Goal: Task Accomplishment & Management: Manage account settings

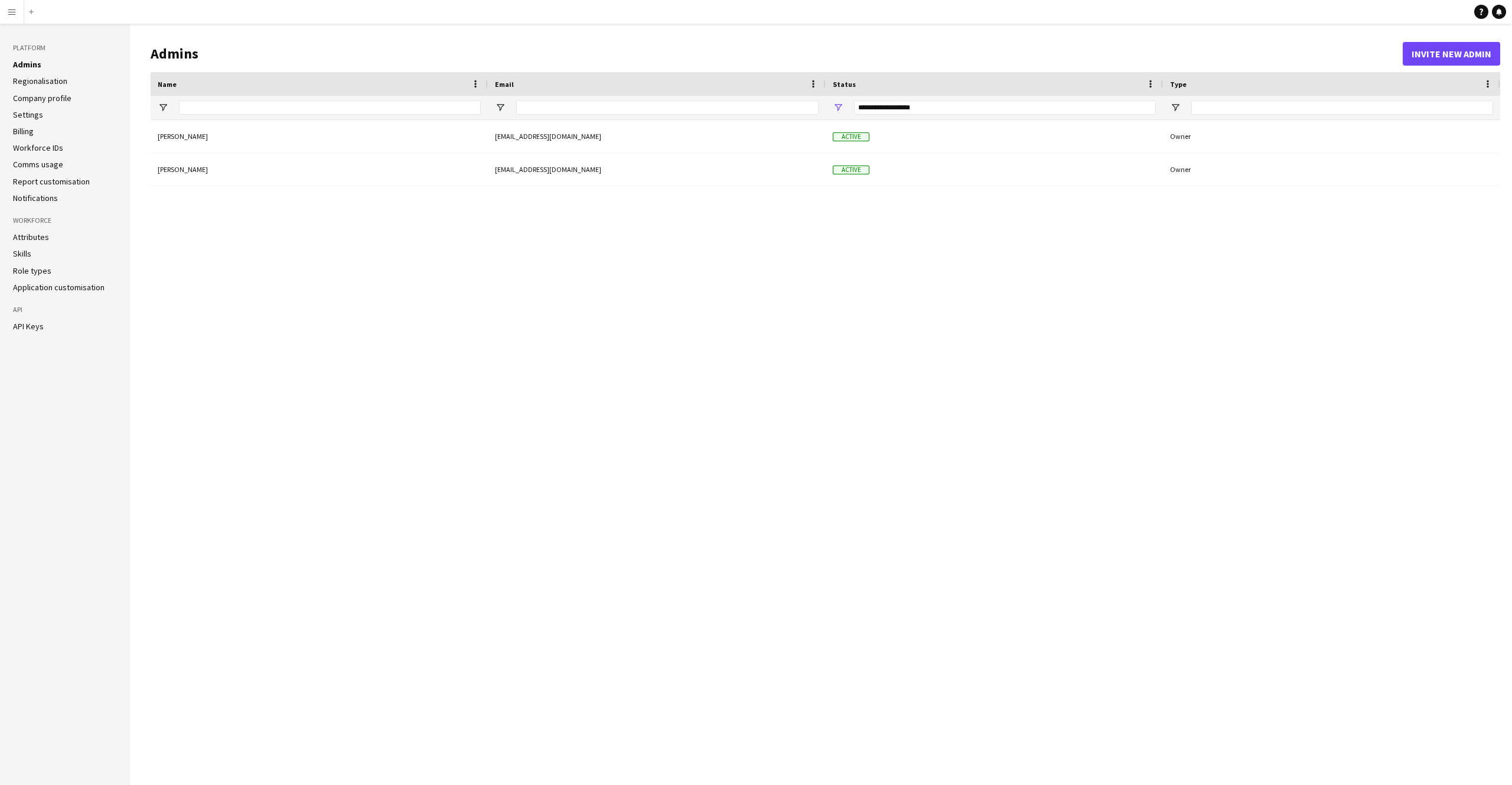
click at [36, 70] on li "Admins" at bounding box center [65, 64] width 104 height 10
click at [34, 65] on link "Admins" at bounding box center [27, 64] width 28 height 10
click at [18, 333] on aside "Platform Admins Regionalisation Company profile Settings Billing Workforce IDs …" at bounding box center [65, 404] width 130 height 761
click at [21, 326] on link "API Keys" at bounding box center [28, 326] width 31 height 10
click at [24, 255] on link "Skills" at bounding box center [22, 253] width 19 height 10
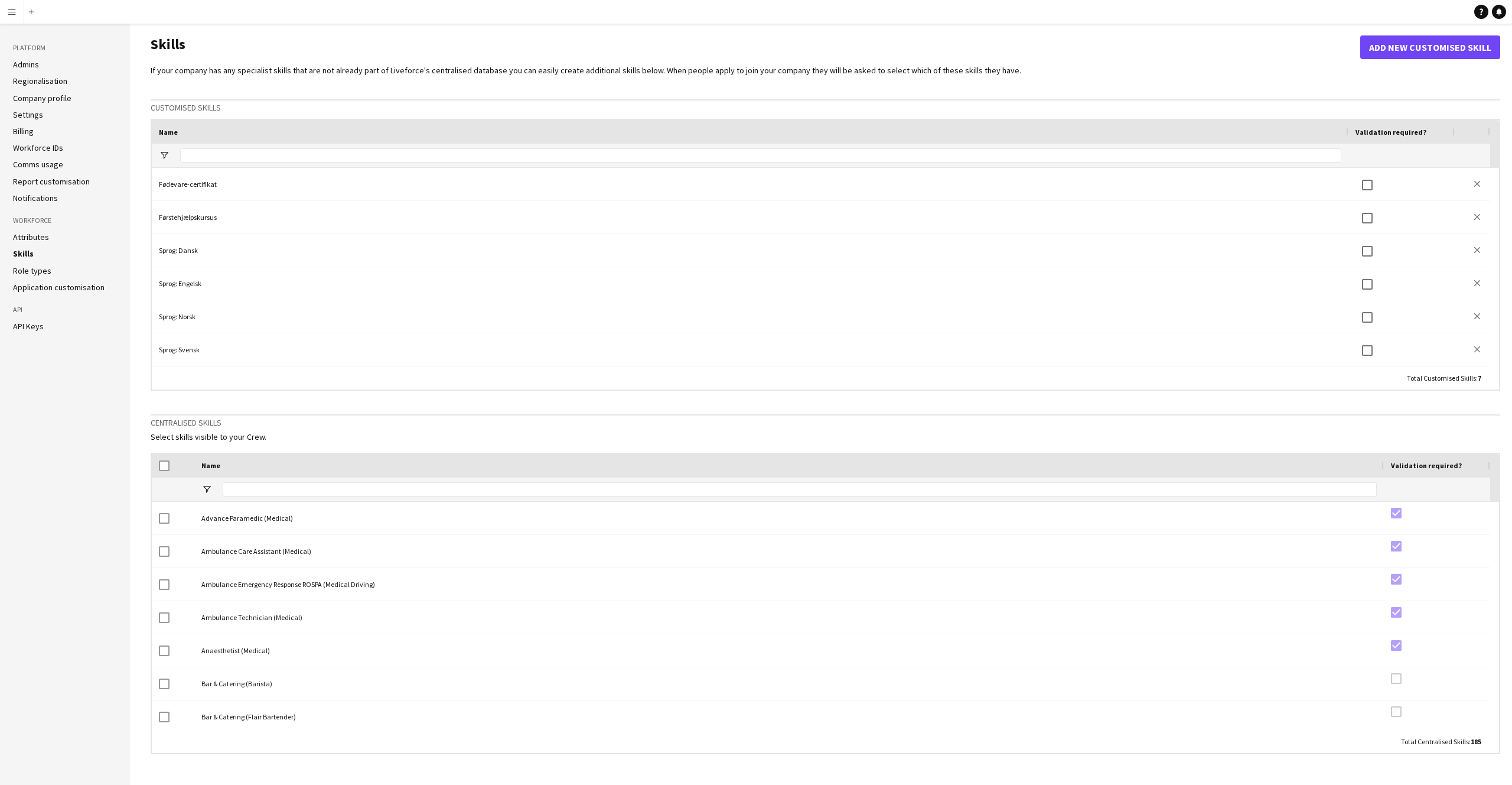
click at [29, 132] on link "Billing" at bounding box center [23, 131] width 21 height 10
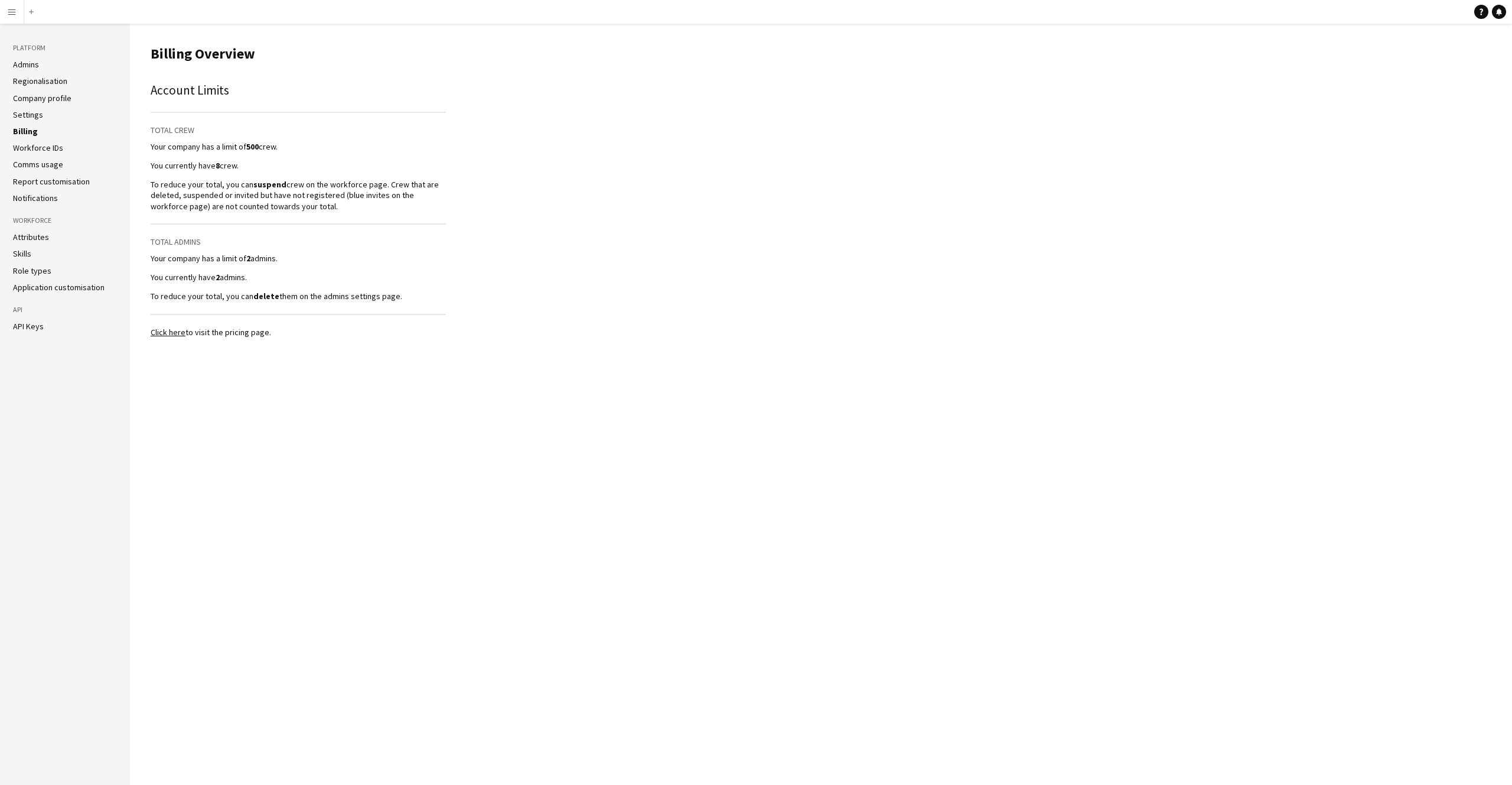
click at [246, 428] on main "Billing Overview Account Limits Total Crew Your company has a limit of 500 crew…" at bounding box center [821, 404] width 1382 height 761
drag, startPoint x: 144, startPoint y: 238, endPoint x: 413, endPoint y: 295, distance: 275.0
click at [413, 295] on main "Billing Overview Account Limits Total Crew Your company has a limit of 500 crew…" at bounding box center [821, 404] width 1382 height 761
click at [418, 295] on p "To reduce your total, you can delete them on the admins settings page." at bounding box center [298, 295] width 295 height 10
drag, startPoint x: 431, startPoint y: 295, endPoint x: 144, endPoint y: 233, distance: 293.6
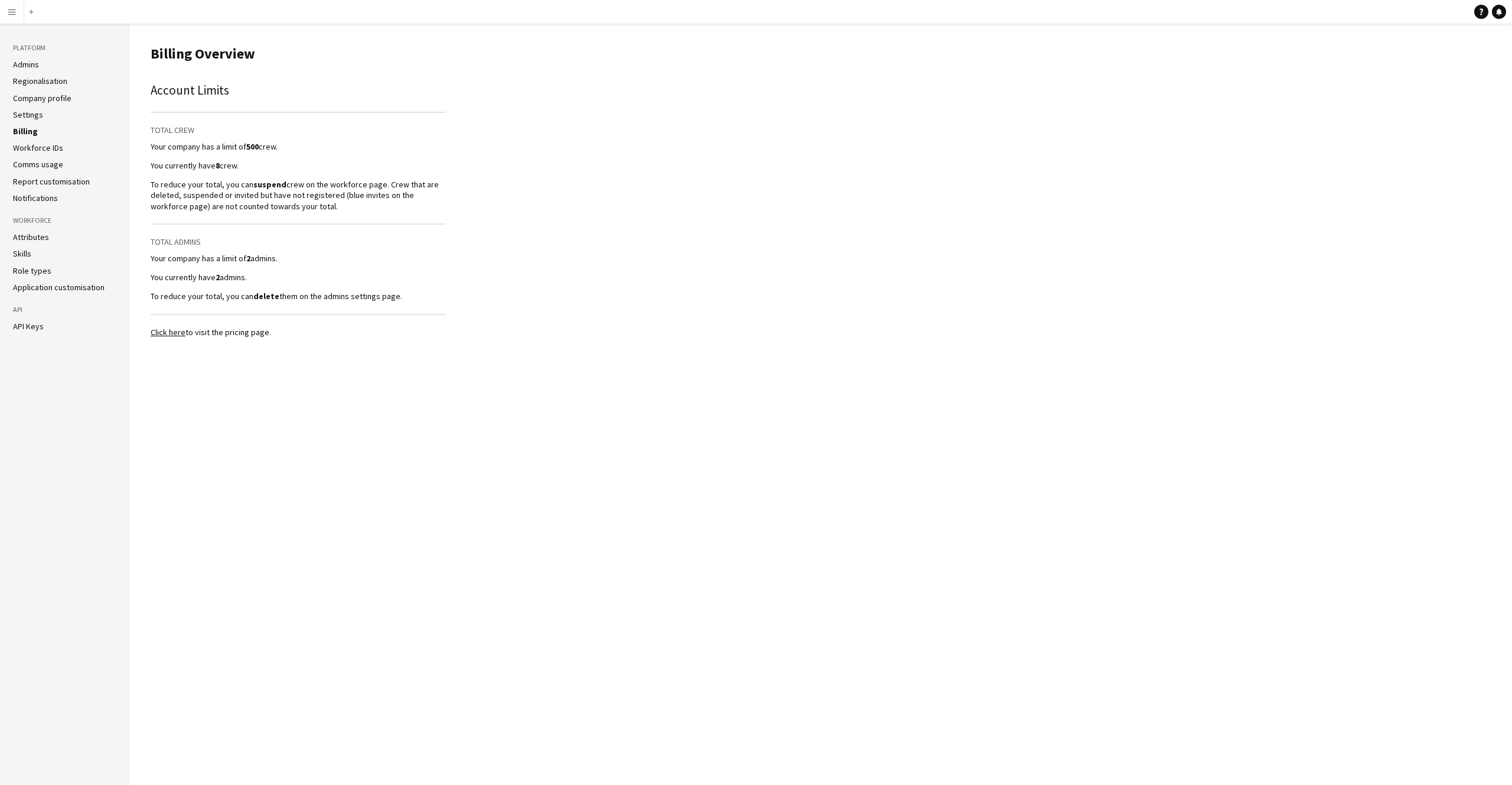
click at [144, 233] on main "Billing Overview Account Limits Total Crew Your company has a limit of 500 crew…" at bounding box center [821, 404] width 1382 height 761
drag, startPoint x: 145, startPoint y: 231, endPoint x: 414, endPoint y: 302, distance: 278.2
click at [414, 302] on main "Billing Overview Account Limits Total Crew Your company has a limit of 500 crew…" at bounding box center [821, 404] width 1382 height 761
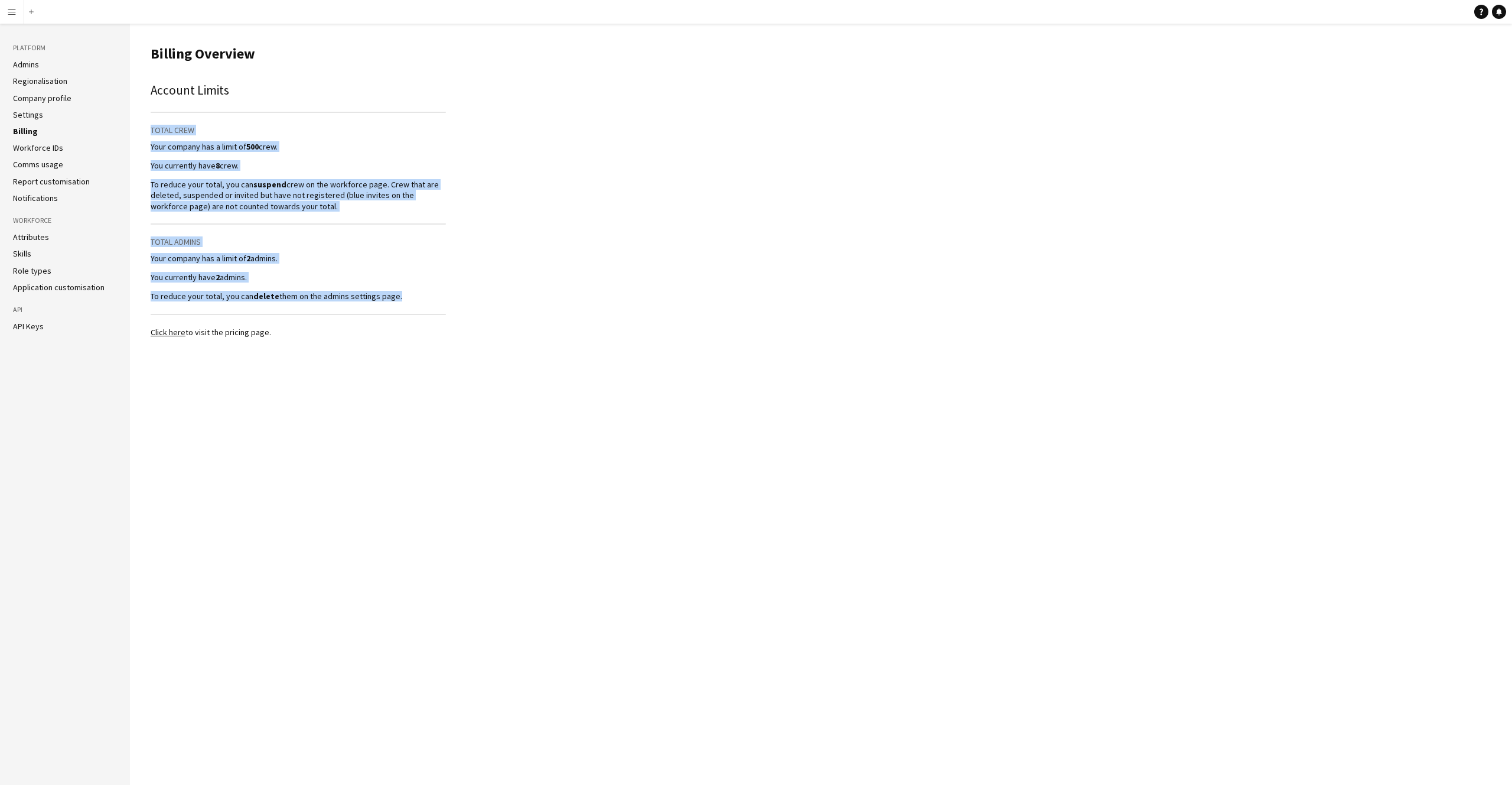
drag, startPoint x: 414, startPoint y: 302, endPoint x: 153, endPoint y: 123, distance: 316.5
click at [153, 123] on app-billing-overview "Billing Overview Account Limits Total Crew Your company has a limit of 500 crew…" at bounding box center [298, 186] width 295 height 302
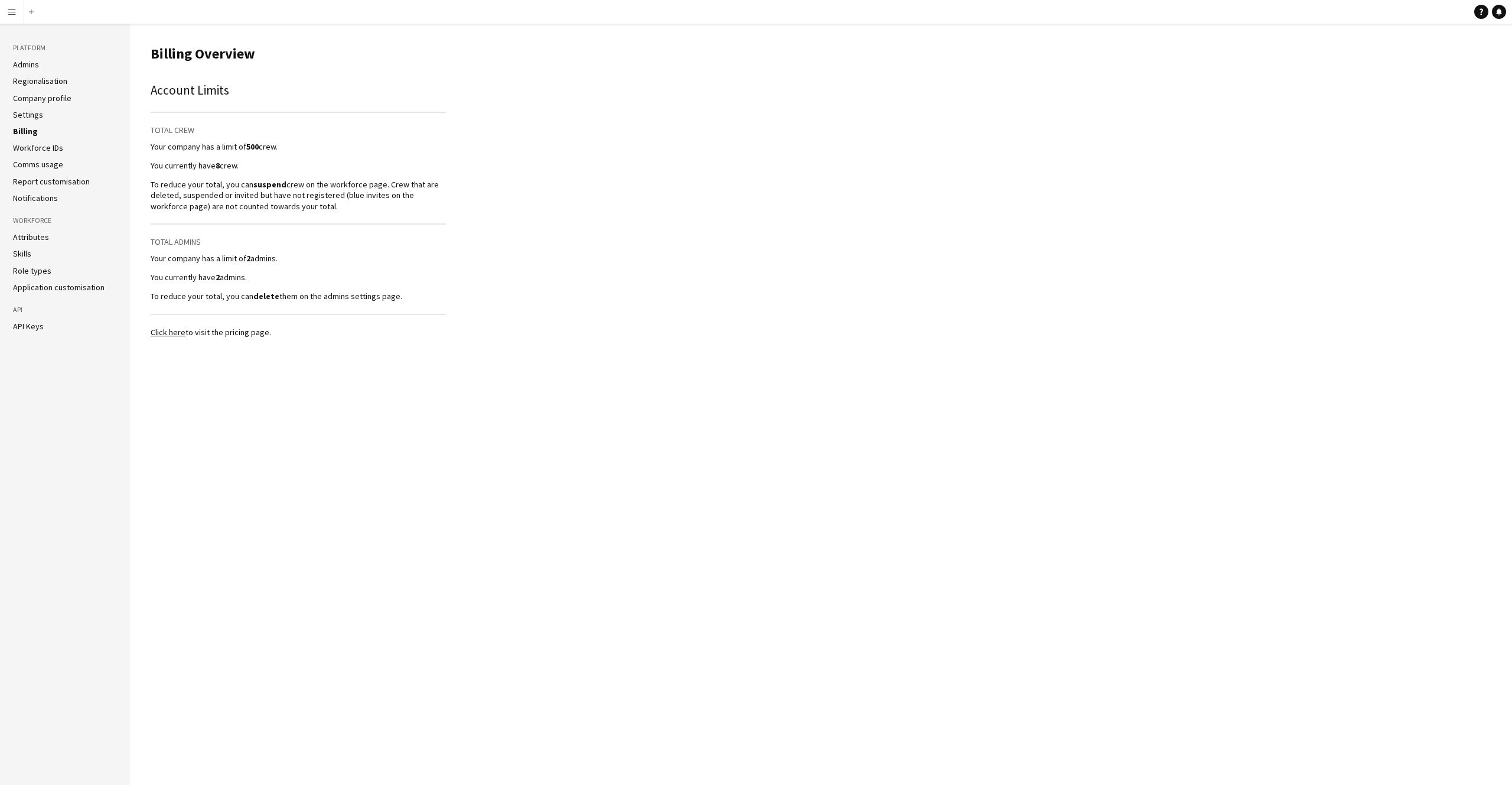
click at [153, 127] on div "Account Limits Total Crew Your company has a limit of 500 crew. You currently h…" at bounding box center [298, 191] width 295 height 221
drag, startPoint x: 153, startPoint y: 128, endPoint x: 420, endPoint y: 295, distance: 314.9
click at [420, 295] on div "Account Limits Total Crew Your company has a limit of 500 crew. You currently h…" at bounding box center [298, 191] width 295 height 221
click at [421, 295] on p "To reduce your total, you can delete them on the admins settings page." at bounding box center [298, 295] width 295 height 10
drag, startPoint x: 298, startPoint y: 200, endPoint x: 138, endPoint y: 116, distance: 180.7
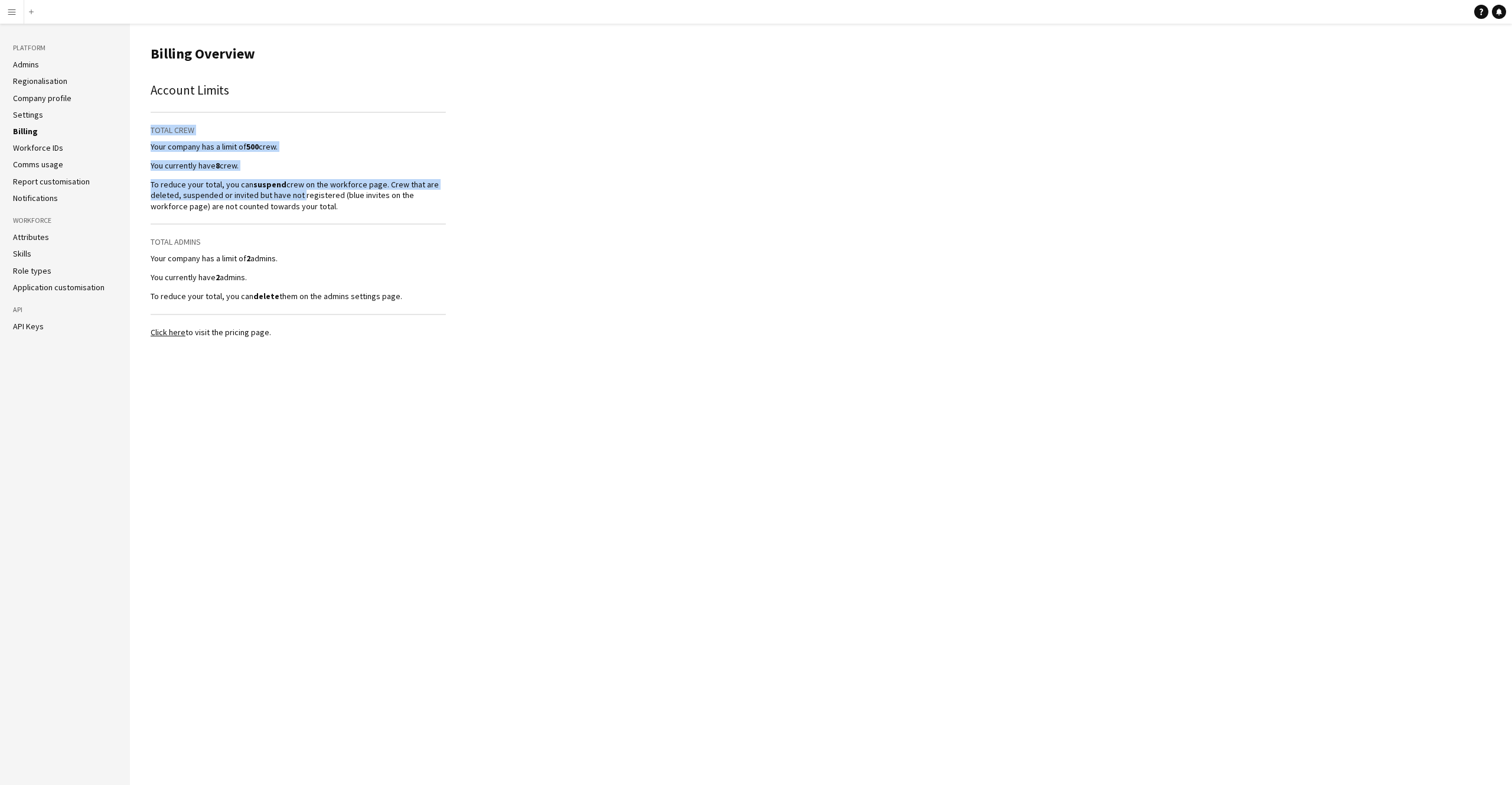
click at [137, 115] on main "Billing Overview Account Limits Total Crew Your company has a limit of 500 crew…" at bounding box center [821, 404] width 1382 height 761
click at [39, 64] on li "Admins" at bounding box center [65, 64] width 104 height 10
drag, startPoint x: 22, startPoint y: 60, endPoint x: 21, endPoint y: 52, distance: 8.1
click at [23, 60] on link "Admins" at bounding box center [26, 64] width 26 height 10
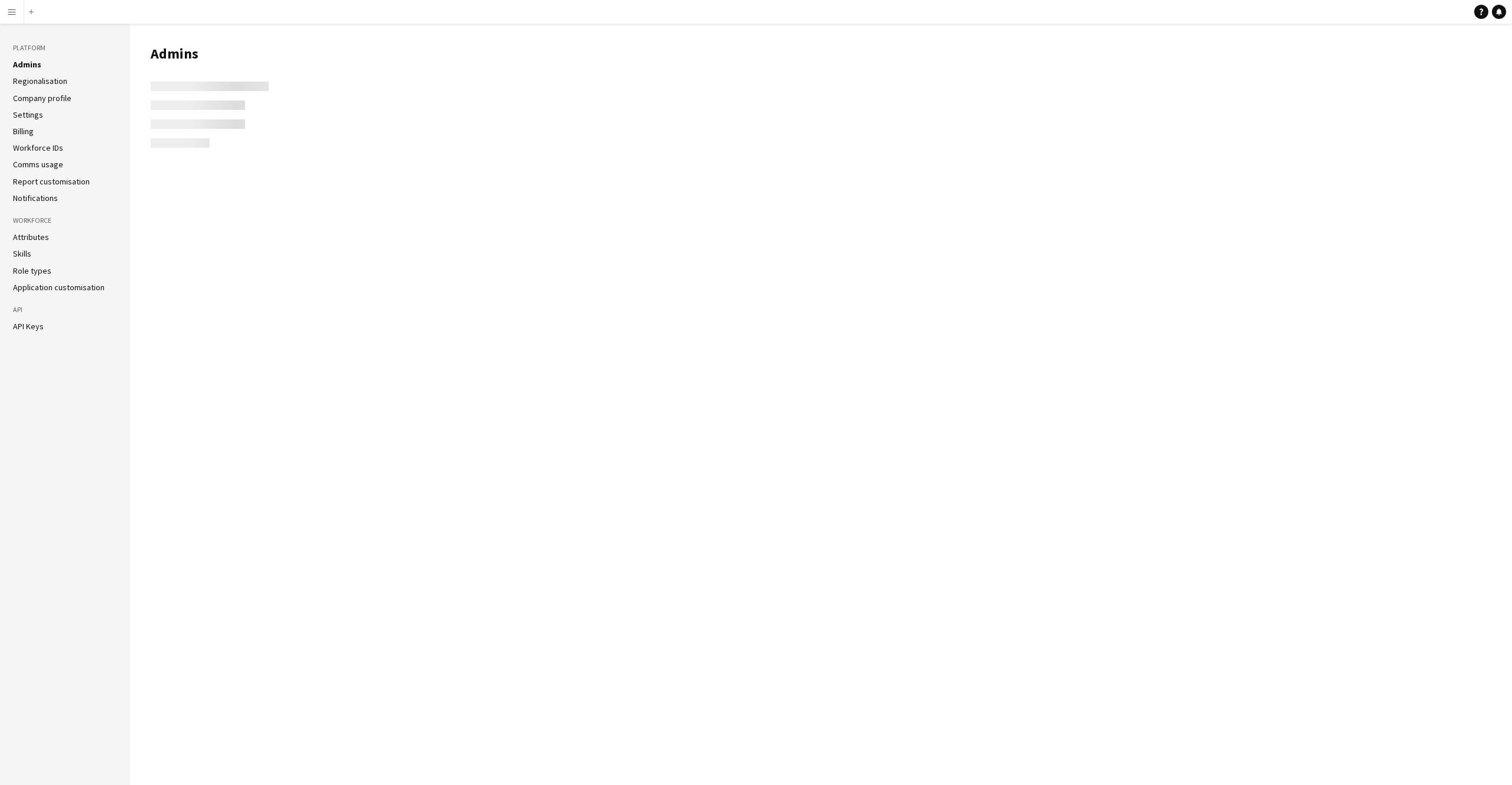
click at [12, 15] on app-icon "Menu" at bounding box center [12, 12] width 10 height 10
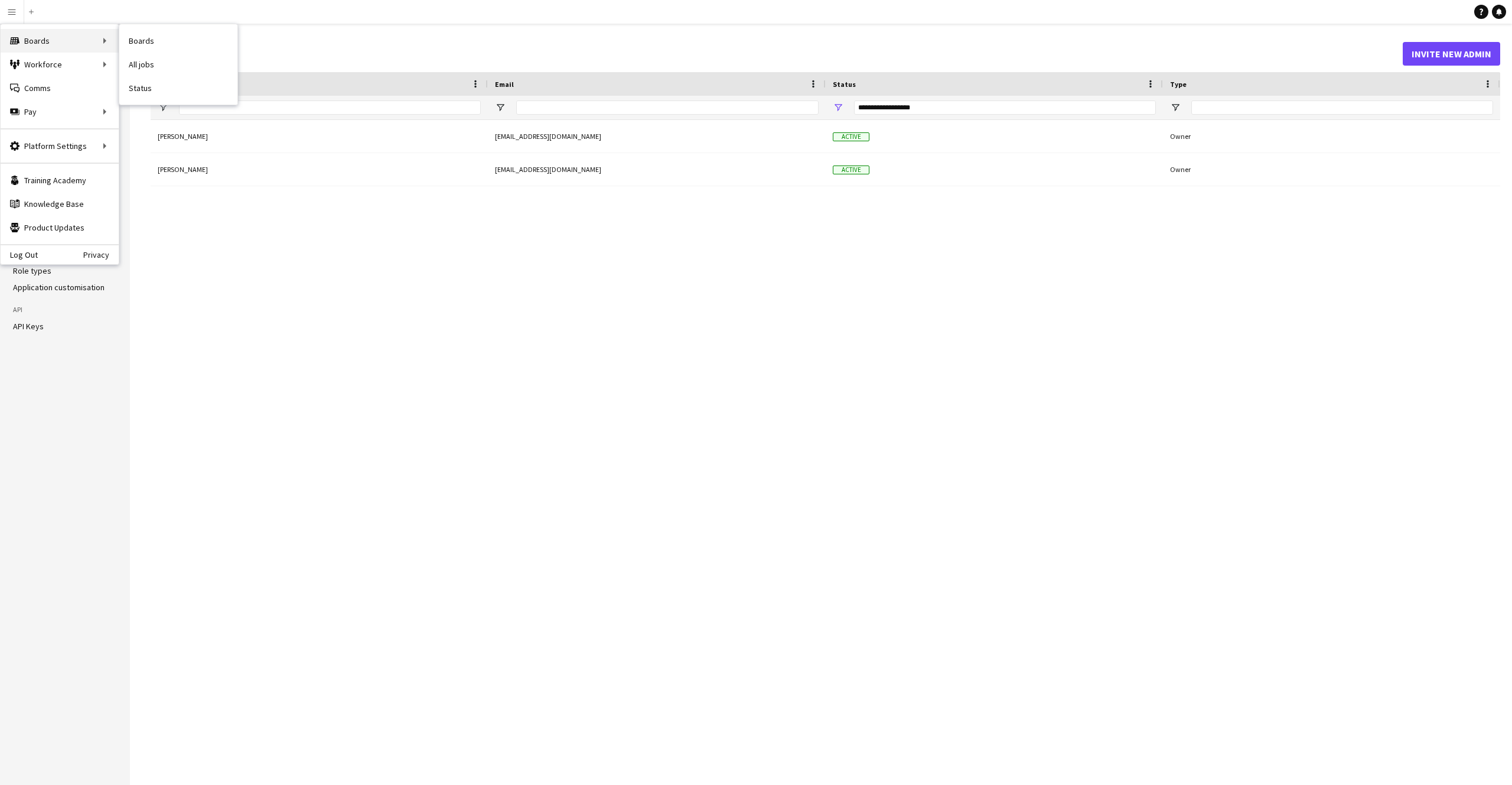
click at [45, 43] on div "Boards Boards" at bounding box center [60, 41] width 118 height 23
click at [168, 39] on link "Boards" at bounding box center [178, 41] width 118 height 23
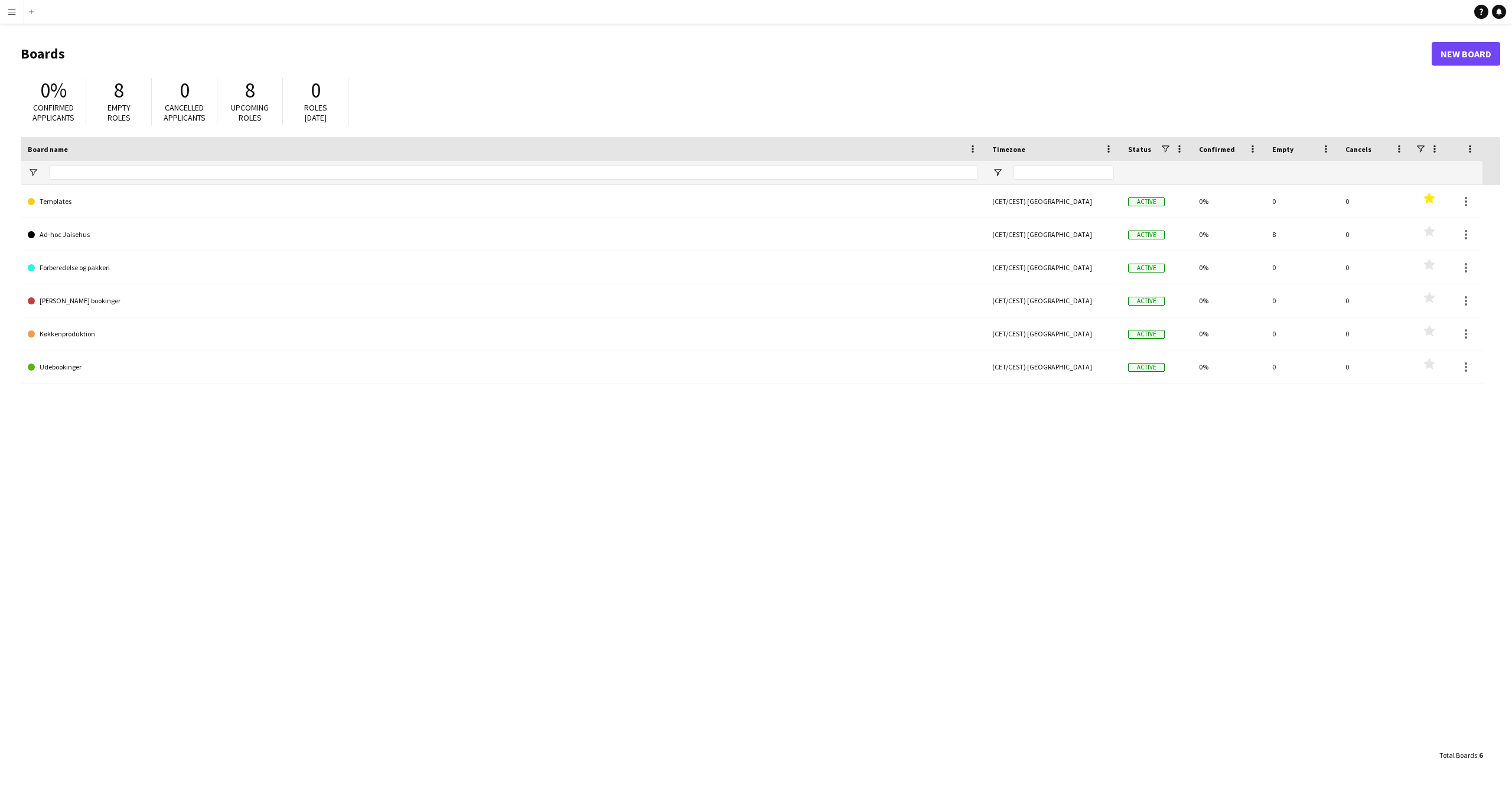
click at [18, 14] on button "Menu" at bounding box center [12, 12] width 23 height 23
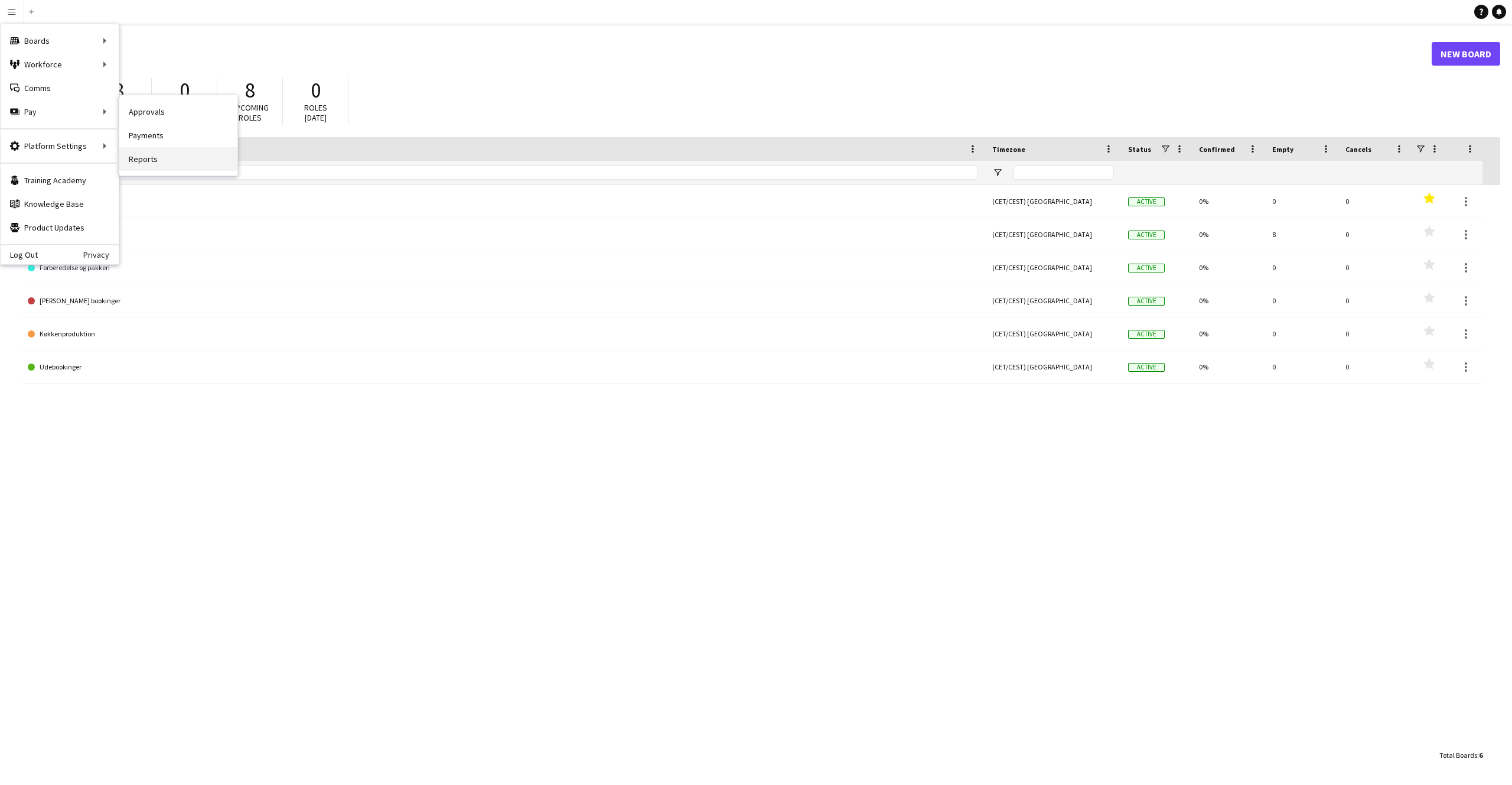
click at [150, 160] on link "Reports" at bounding box center [178, 159] width 118 height 23
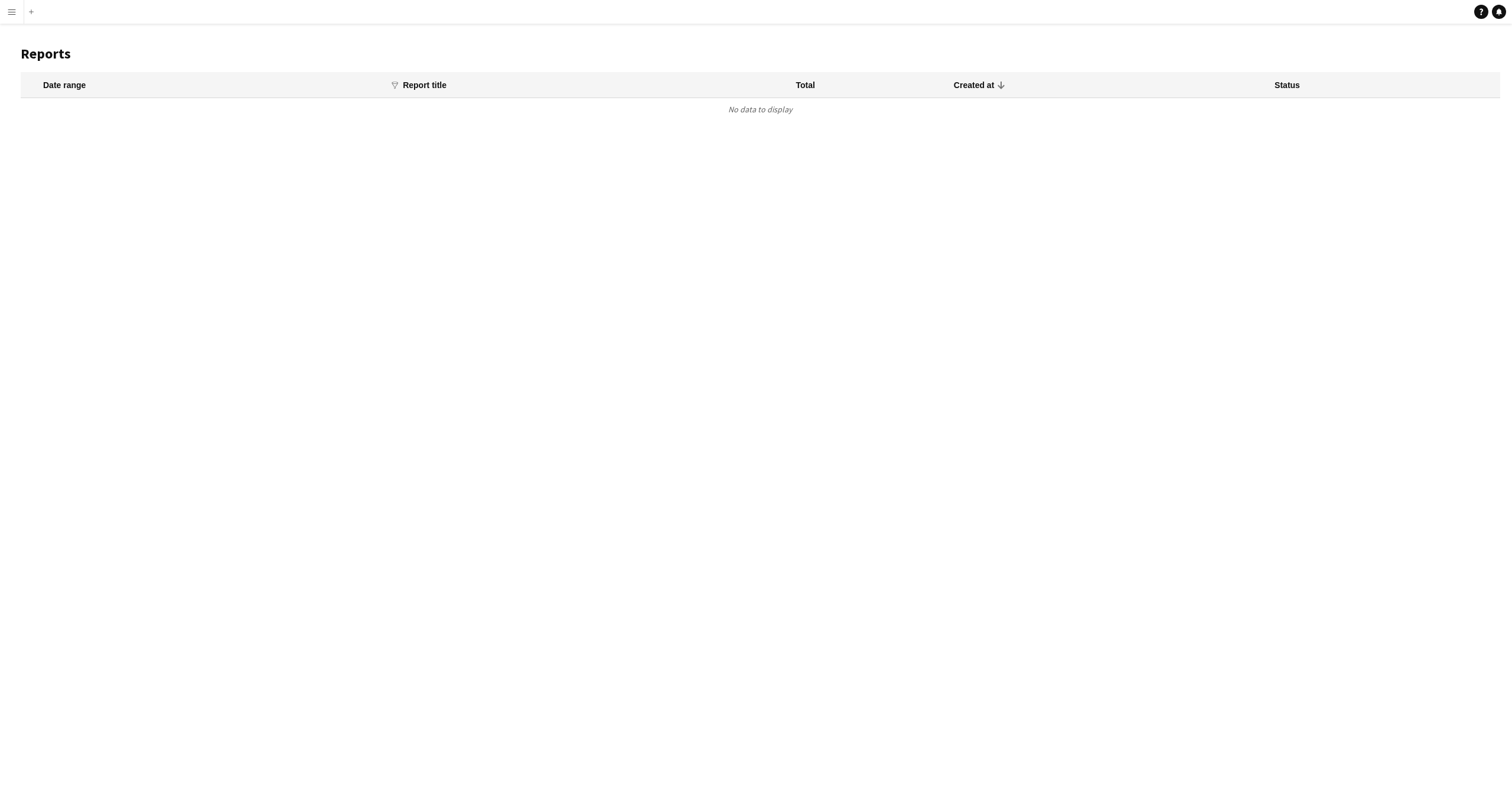
click at [3, 15] on button "Menu" at bounding box center [12, 12] width 23 height 23
click at [177, 135] on link "Payments" at bounding box center [178, 135] width 118 height 23
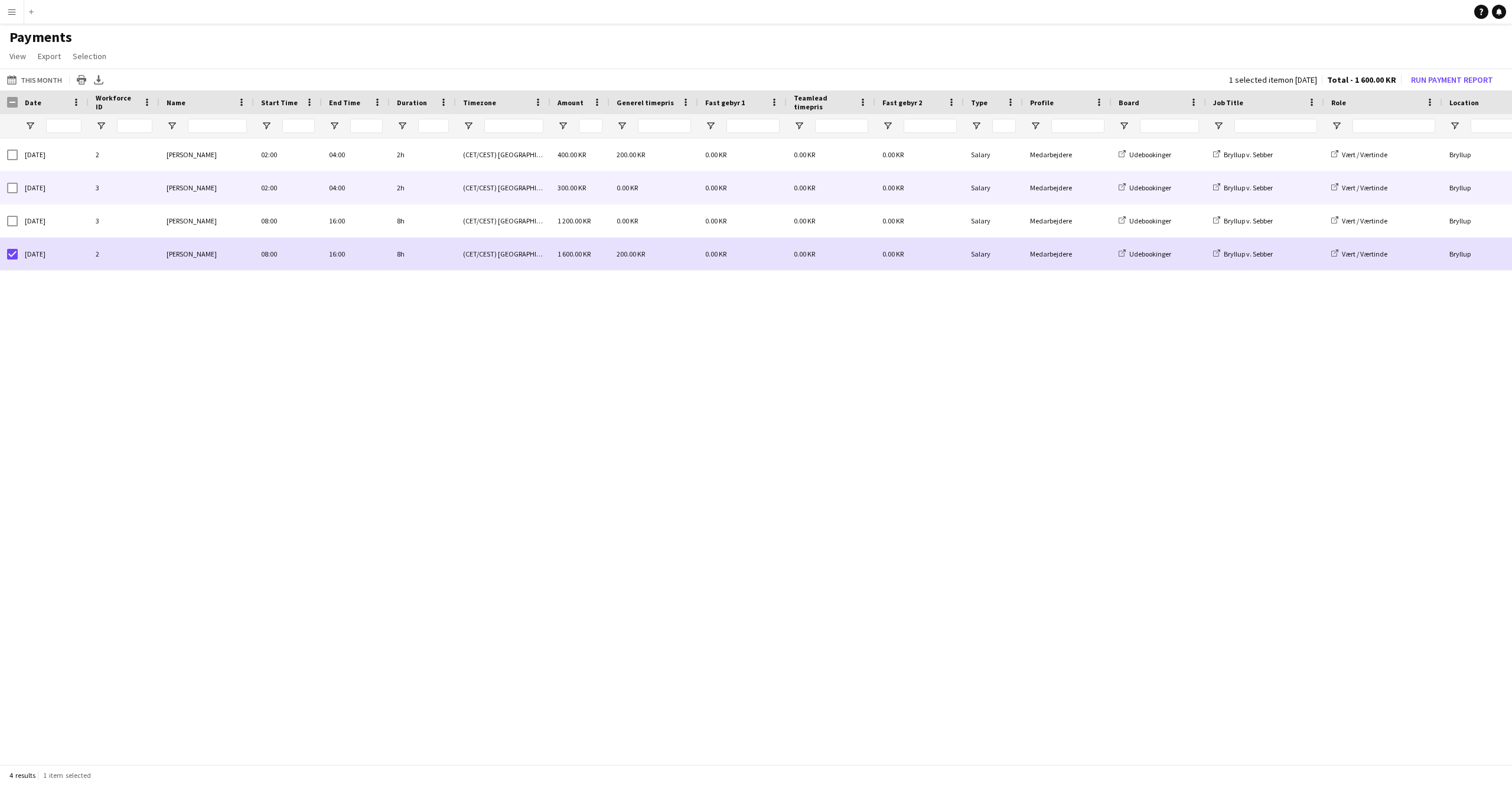
click at [19, 187] on div "[DATE]" at bounding box center [53, 187] width 71 height 32
click at [18, 187] on div "[DATE]" at bounding box center [53, 187] width 71 height 32
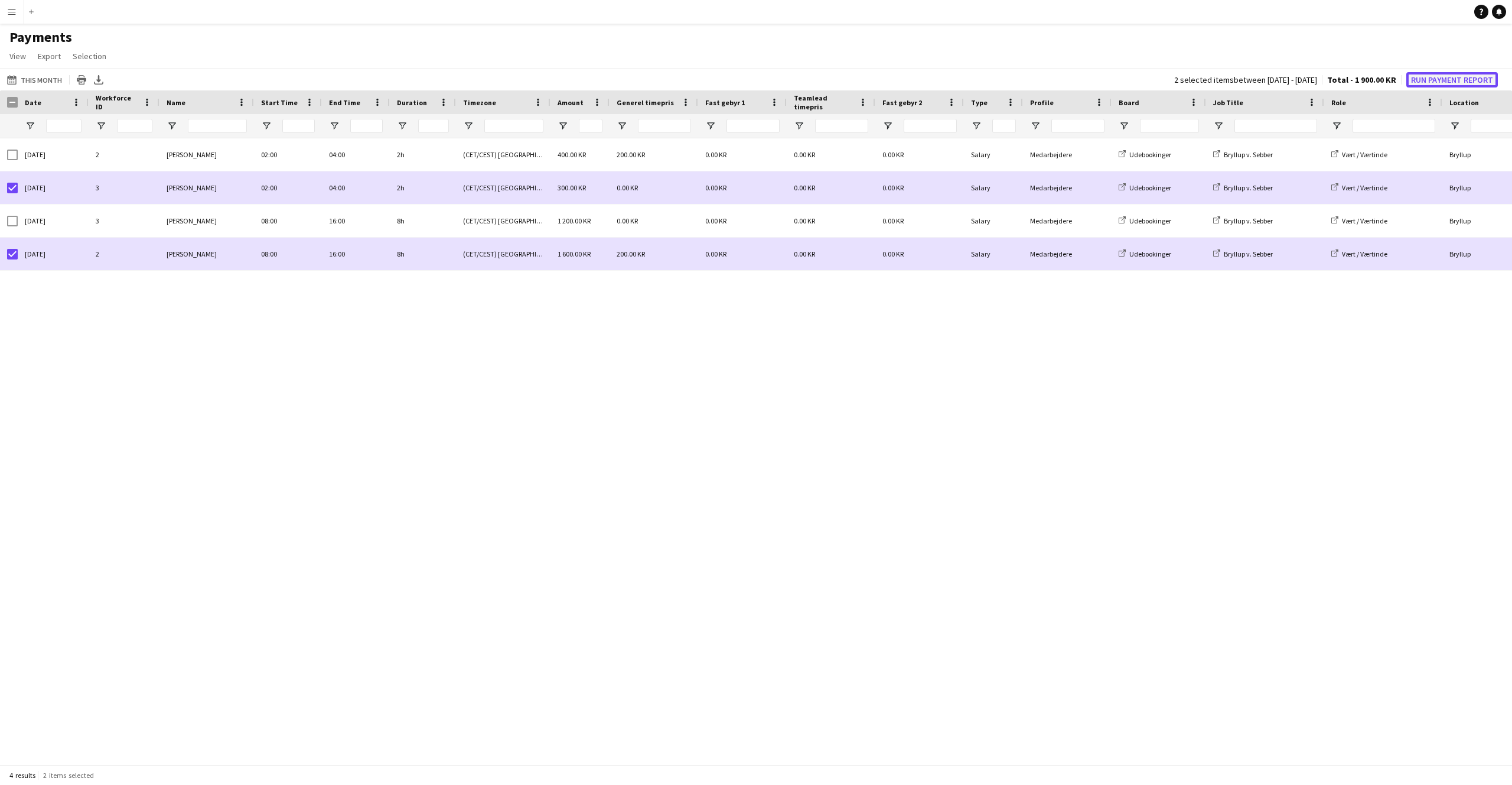
click at [1440, 79] on button "Run Payment Report" at bounding box center [1451, 80] width 92 height 15
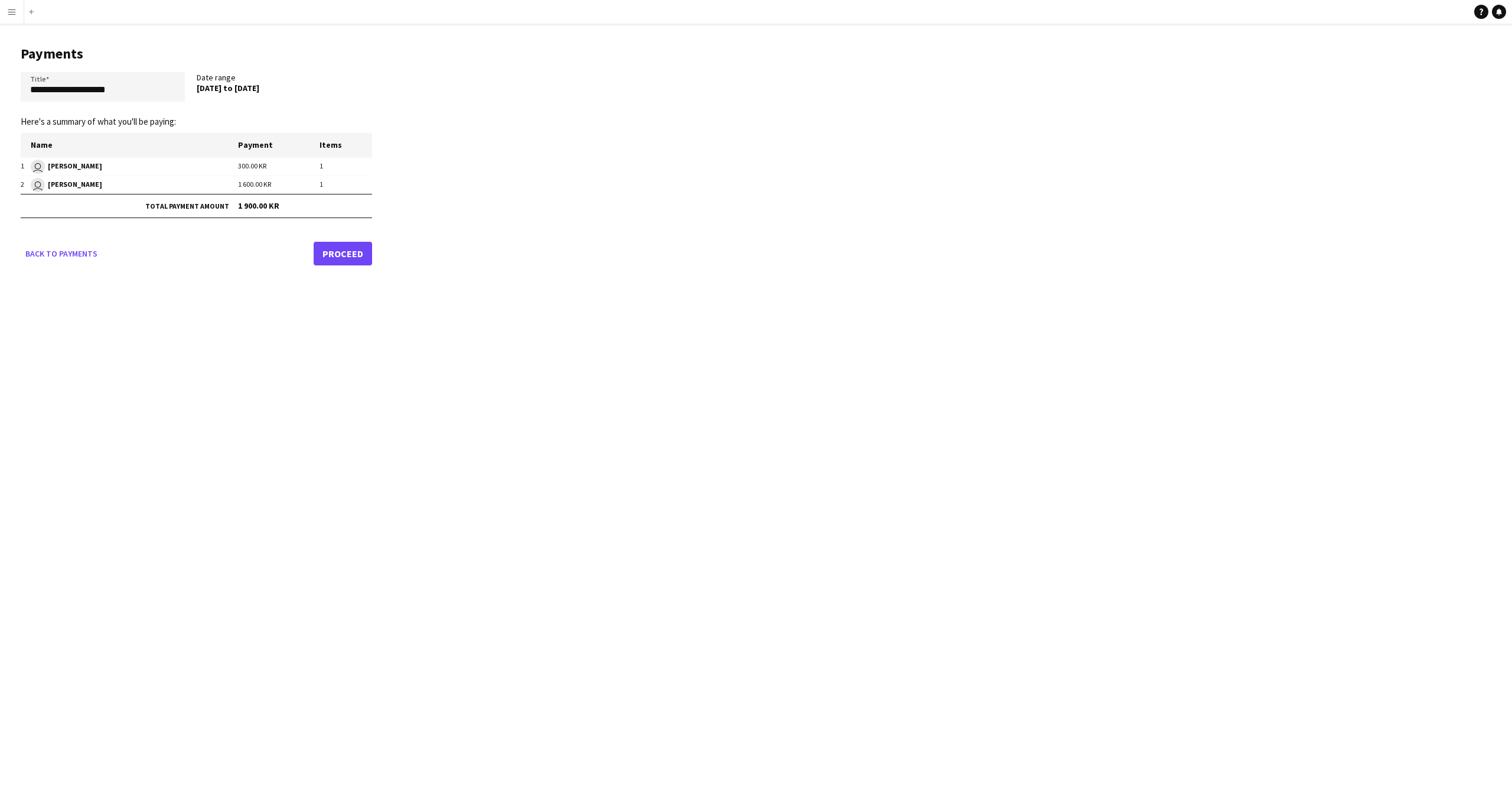
drag, startPoint x: 53, startPoint y: 119, endPoint x: 213, endPoint y: 116, distance: 160.0
click at [213, 116] on p "Here's a summary of what you'll be paying:" at bounding box center [196, 121] width 352 height 10
drag, startPoint x: 213, startPoint y: 115, endPoint x: 192, endPoint y: 112, distance: 21.2
click at [202, 114] on form "**********" at bounding box center [196, 169] width 352 height 193
drag, startPoint x: 216, startPoint y: 123, endPoint x: 35, endPoint y: 87, distance: 184.5
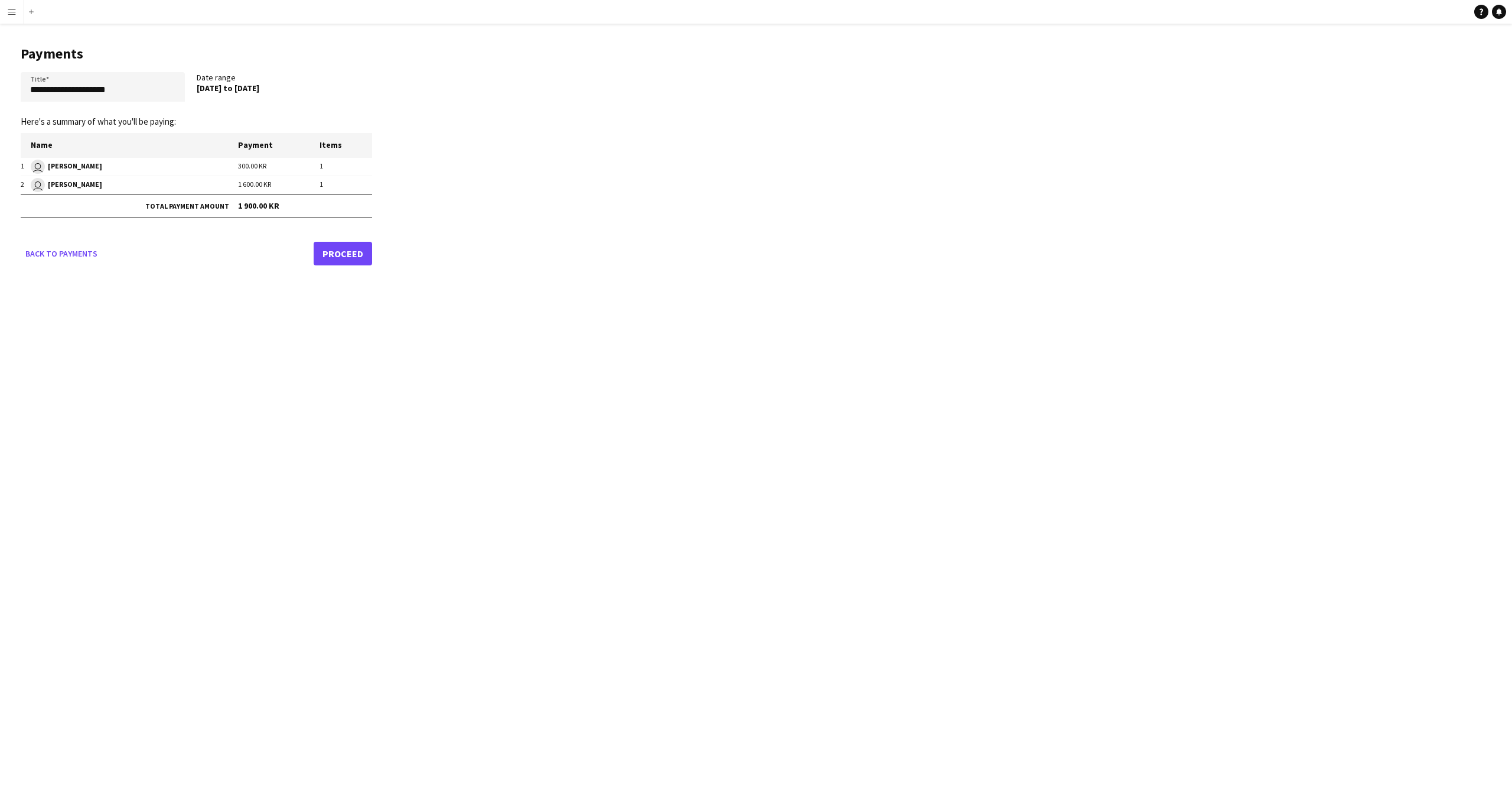
click at [25, 76] on form "**********" at bounding box center [196, 169] width 352 height 193
click at [35, 87] on input "**********" at bounding box center [103, 87] width 164 height 30
click at [65, 94] on input "**********" at bounding box center [103, 87] width 164 height 30
click at [65, 93] on input "**********" at bounding box center [103, 87] width 164 height 30
click at [64, 92] on input "**********" at bounding box center [103, 87] width 164 height 30
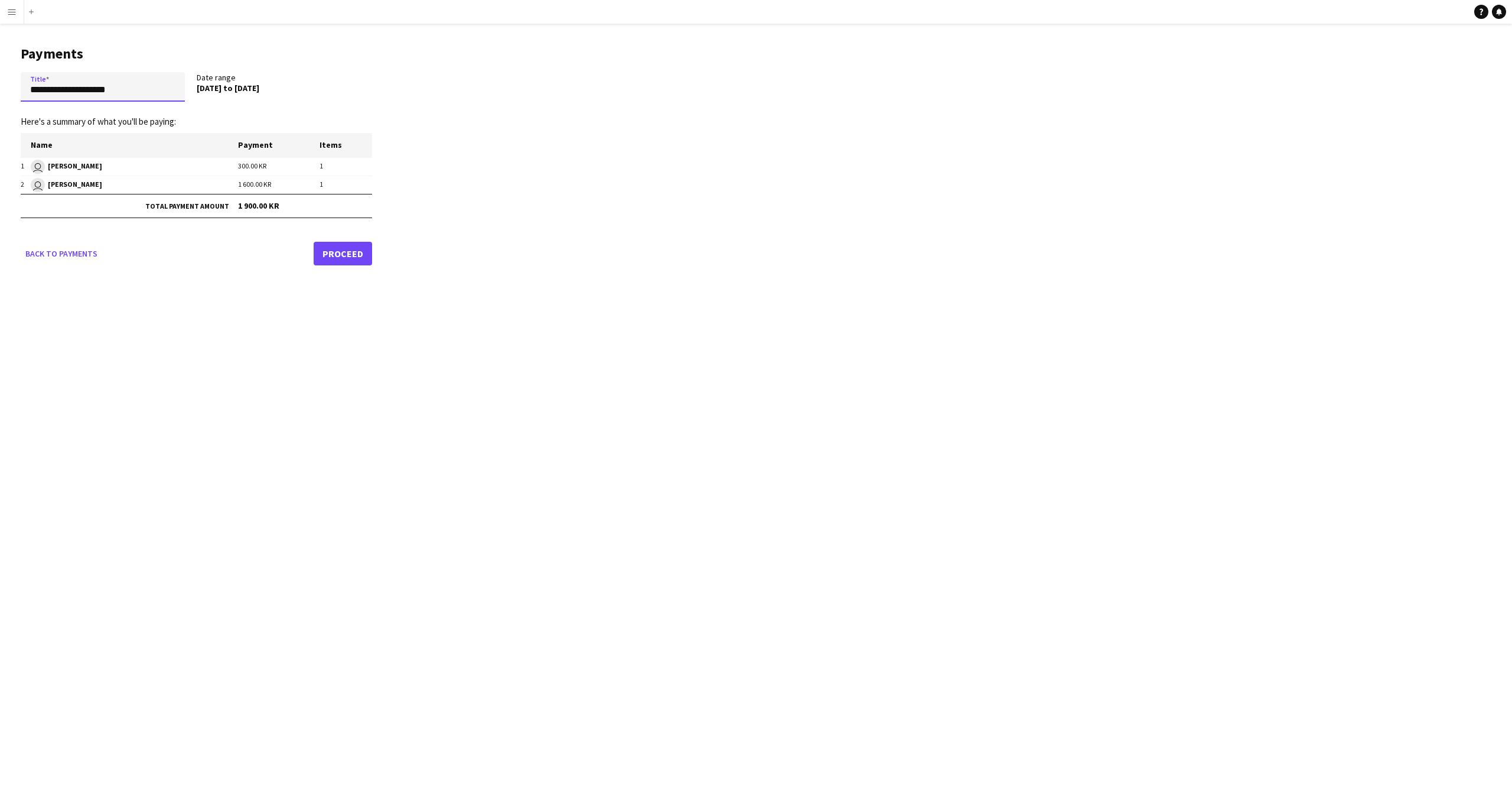
click at [169, 90] on input "**********" at bounding box center [103, 87] width 164 height 30
click at [337, 260] on link "Proceed" at bounding box center [343, 253] width 58 height 23
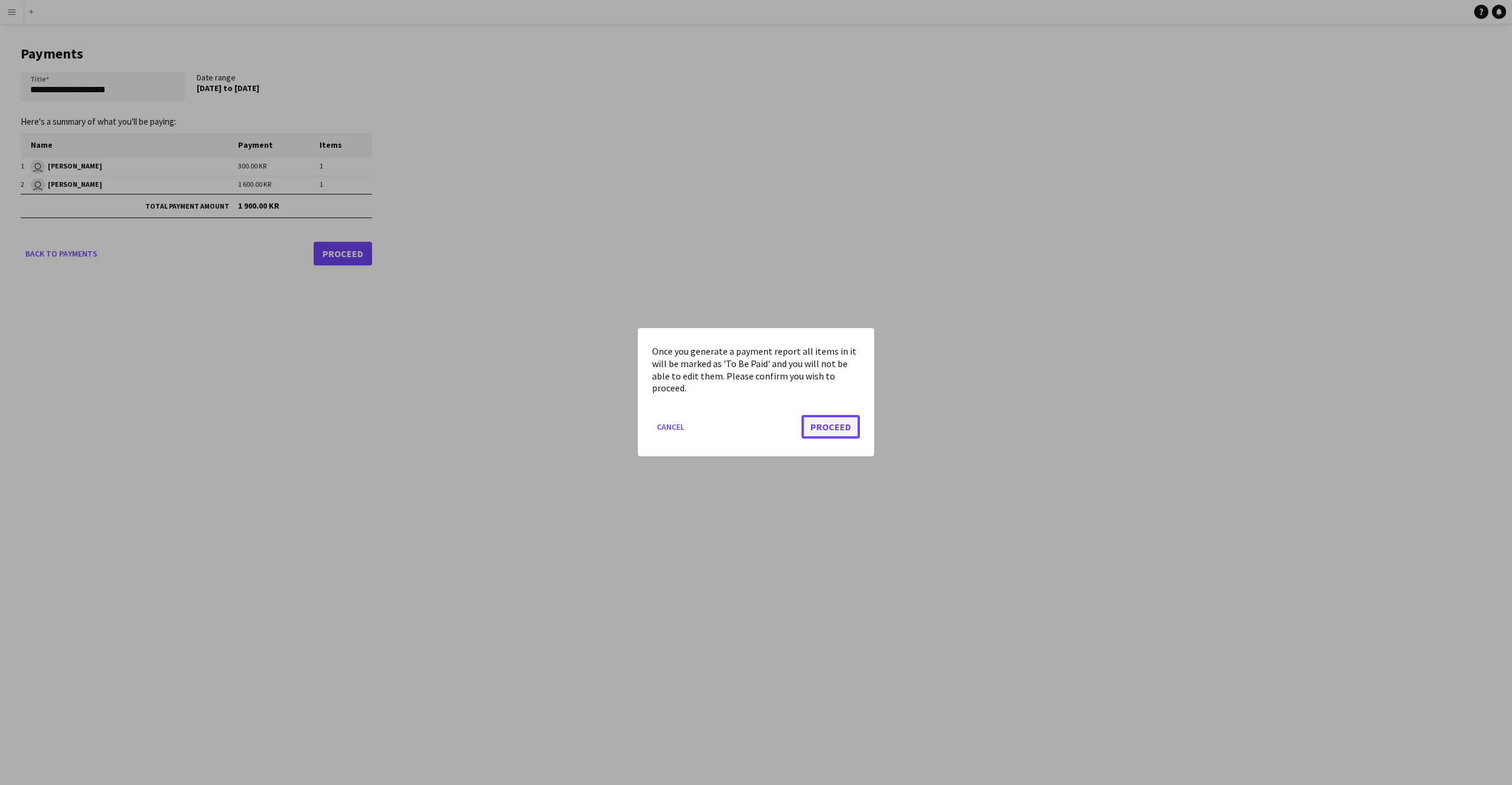
click at [827, 428] on button "Proceed" at bounding box center [831, 427] width 58 height 23
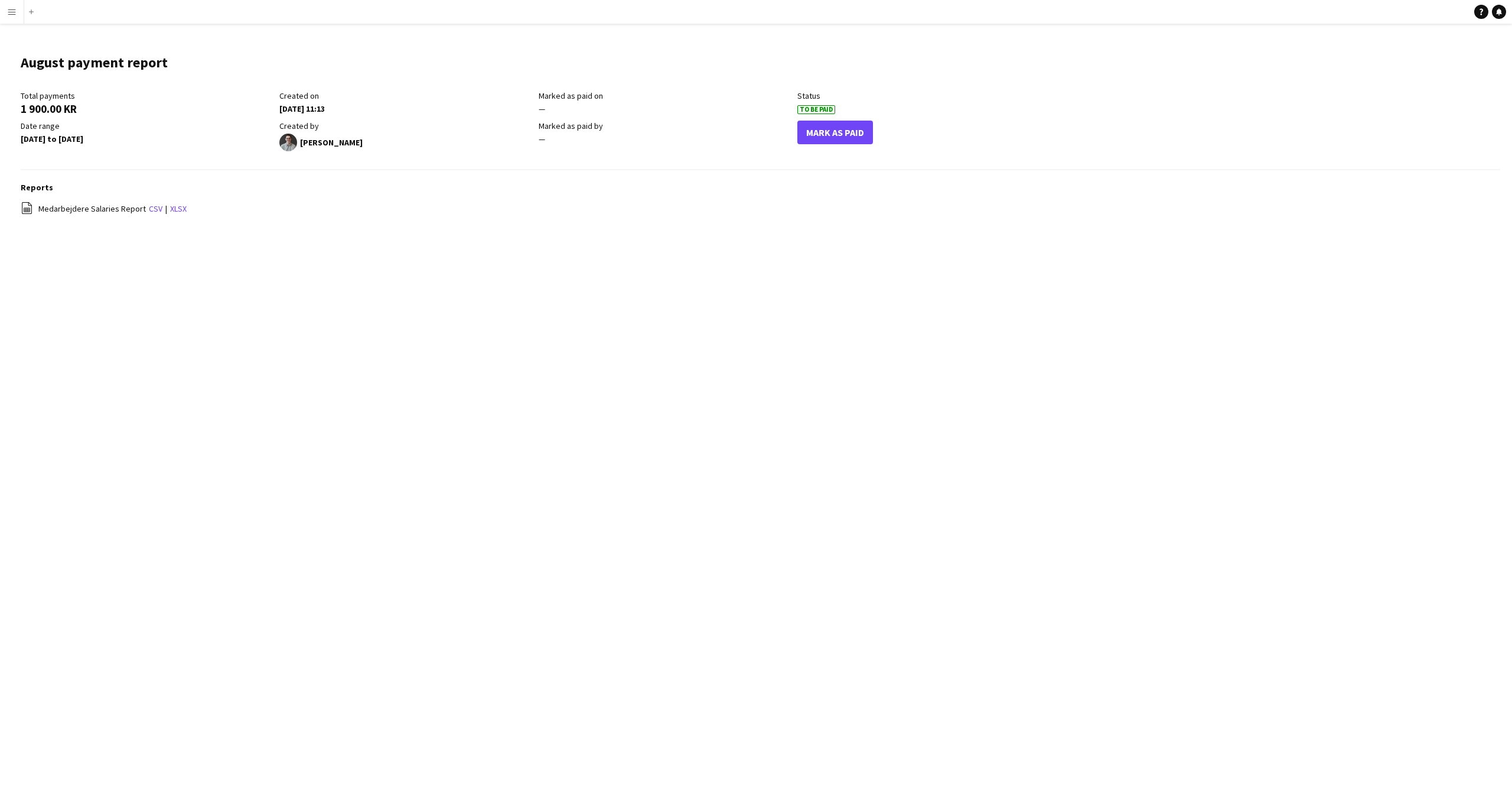
drag, startPoint x: 258, startPoint y: 87, endPoint x: 626, endPoint y: 167, distance: 376.6
click at [626, 167] on main "August payment report Edit this field Total payments 1 900.00 KR Created on [DA…" at bounding box center [756, 140] width 1512 height 234
drag, startPoint x: 626, startPoint y: 167, endPoint x: 563, endPoint y: 162, distance: 63.2
click at [615, 165] on div "Total payments 1 900.00 KR Created on [DATE] 11:13 Marked as paid on — Status T…" at bounding box center [760, 130] width 1480 height 80
drag, startPoint x: 563, startPoint y: 162, endPoint x: 37, endPoint y: 78, distance: 532.7
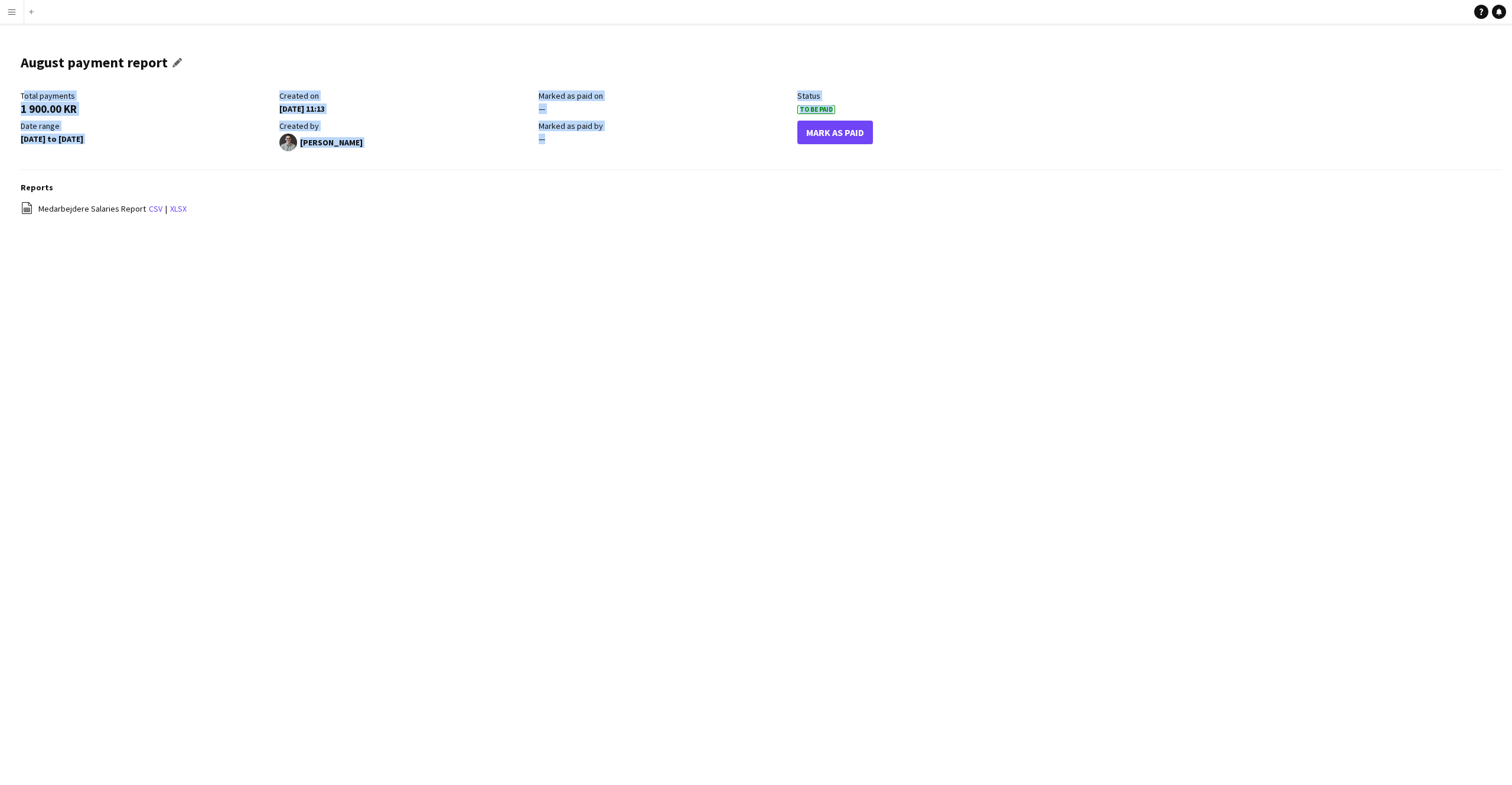
click at [0, 96] on main "August payment report Edit this field Total payments 1 900.00 KR Created on [DA…" at bounding box center [756, 140] width 1512 height 234
click at [37, 78] on div "August payment report Edit this field" at bounding box center [104, 67] width 167 height 46
click at [77, 211] on span "Medarbejdere Salaries Report" at bounding box center [92, 208] width 107 height 10
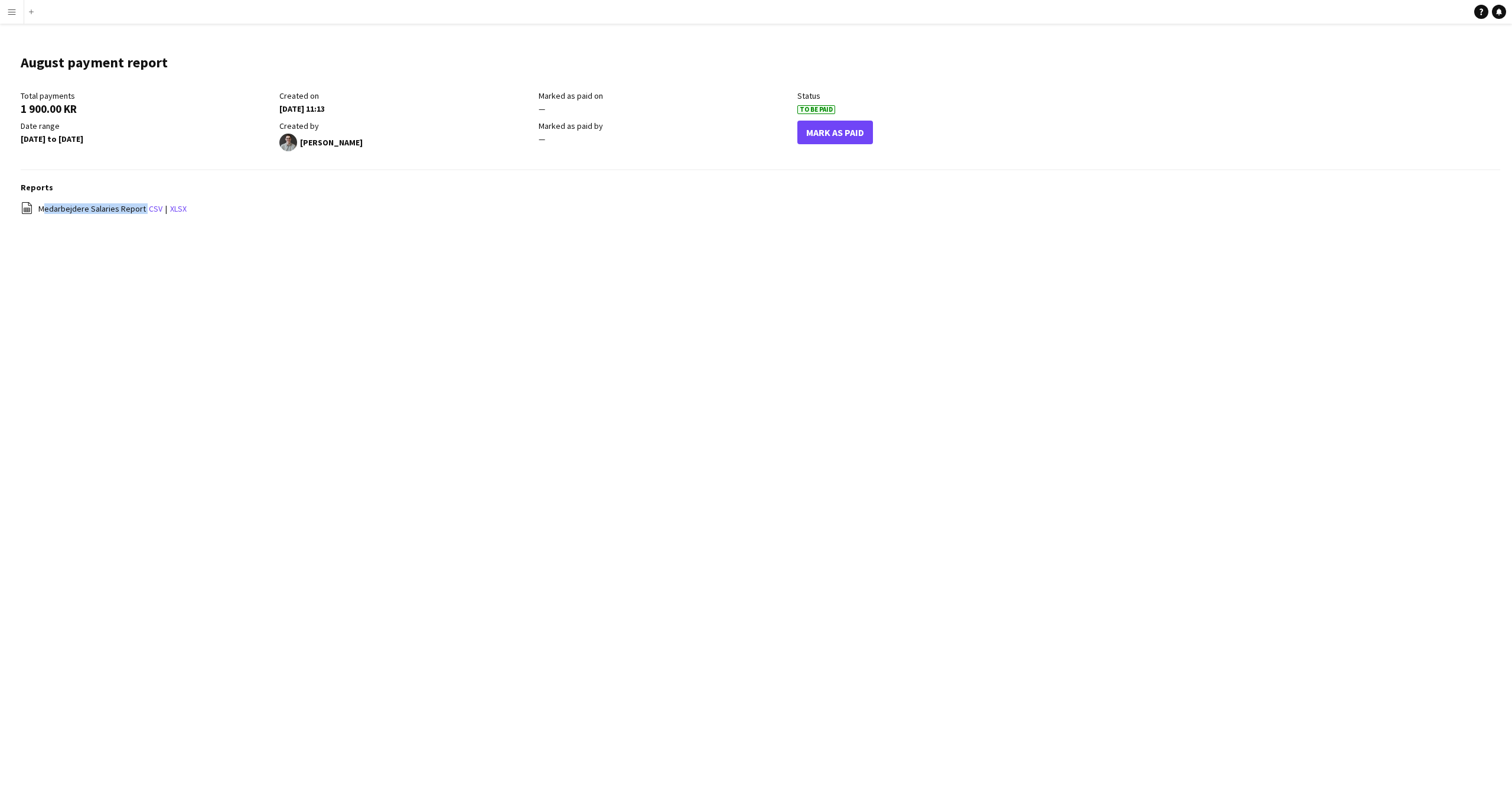
click at [77, 211] on span "Medarbejdere Salaries Report" at bounding box center [92, 208] width 107 height 10
click at [89, 231] on main "August payment report Edit this field Total payments 1 900.00 KR Created on [DA…" at bounding box center [756, 140] width 1512 height 234
click at [12, 14] on app-icon "Menu" at bounding box center [12, 12] width 10 height 10
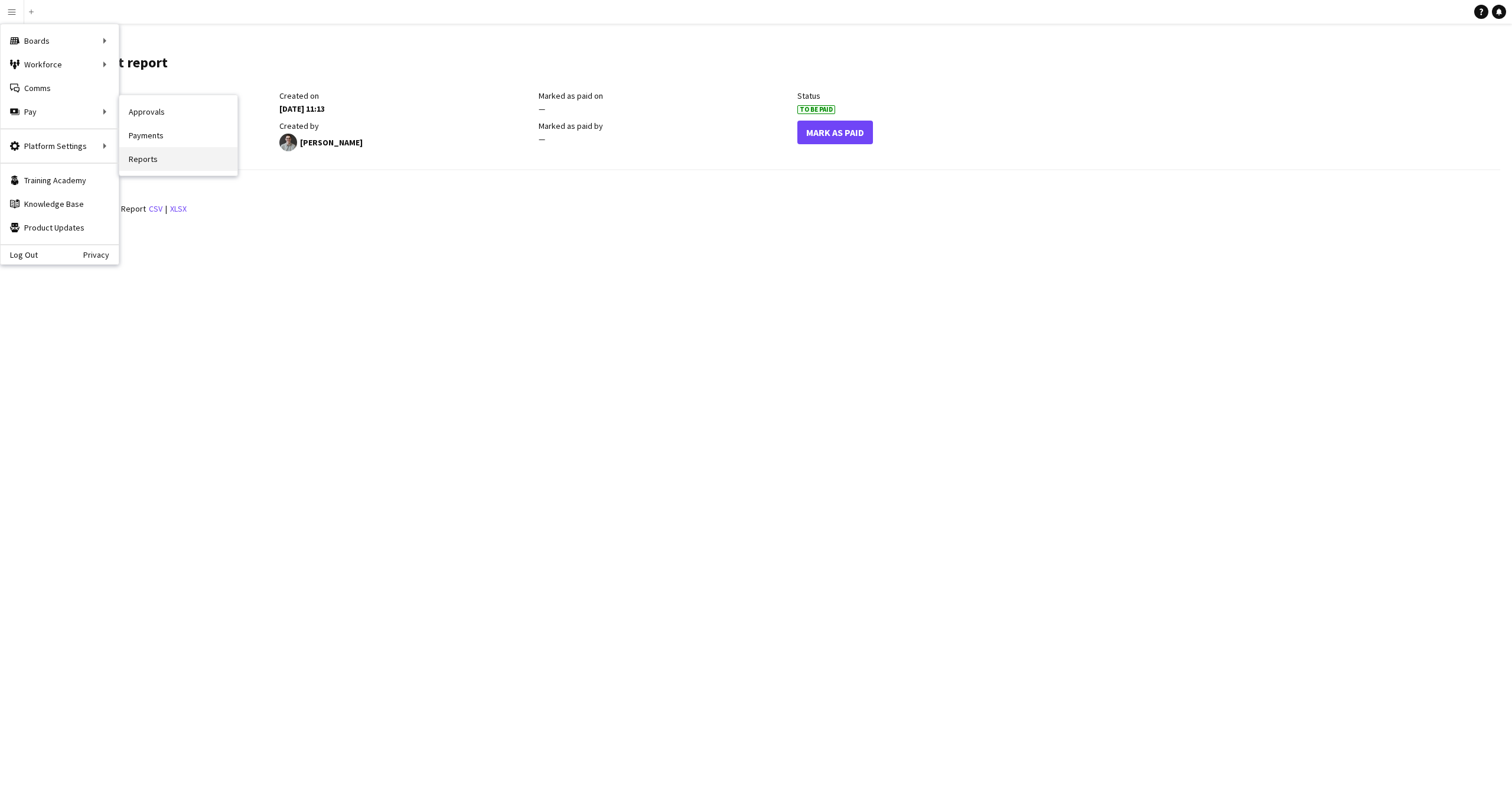
click at [168, 162] on link "Reports" at bounding box center [178, 159] width 118 height 23
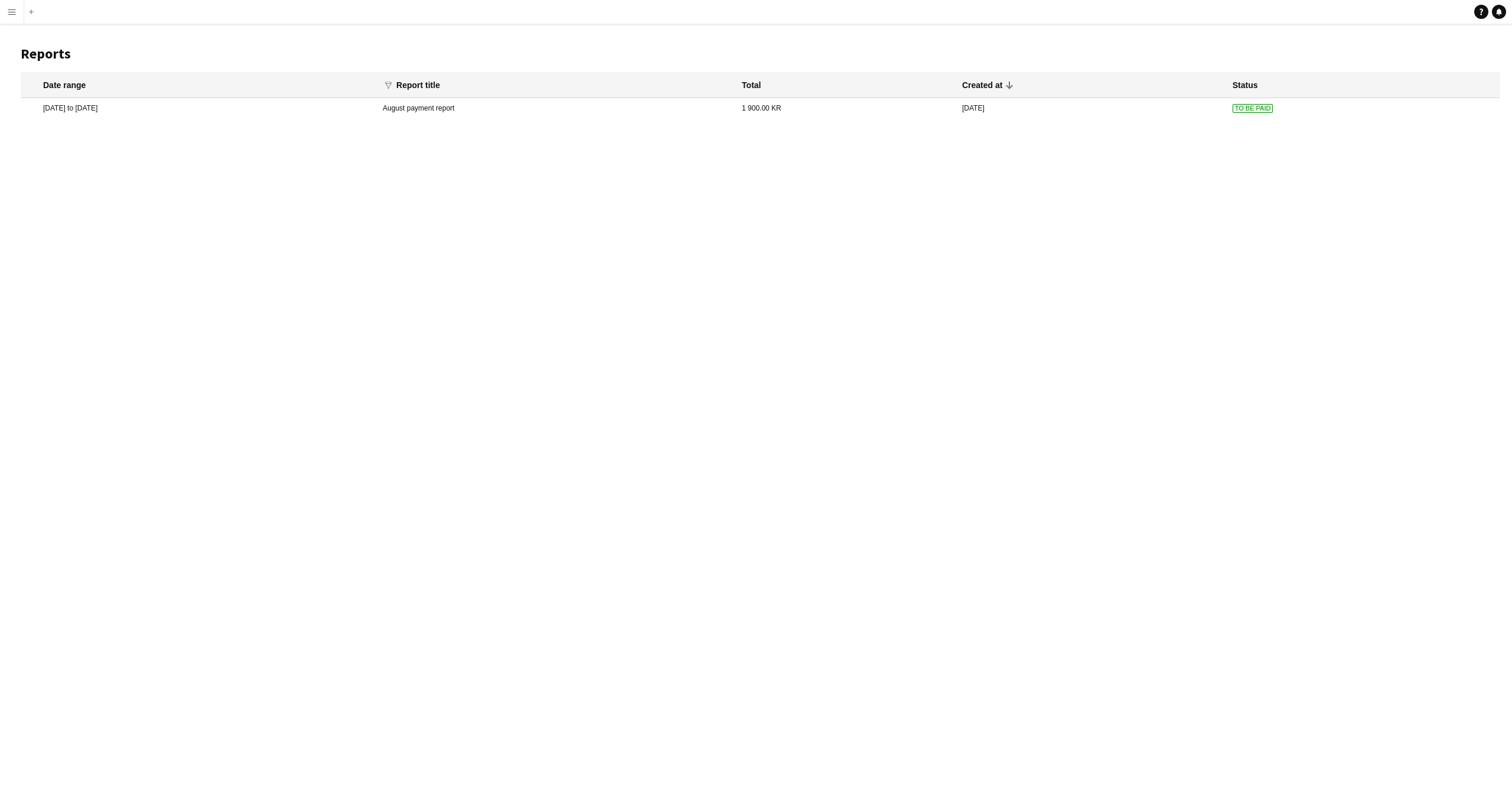
click at [99, 107] on mat-cell "[DATE] to [DATE]" at bounding box center [199, 107] width 356 height 20
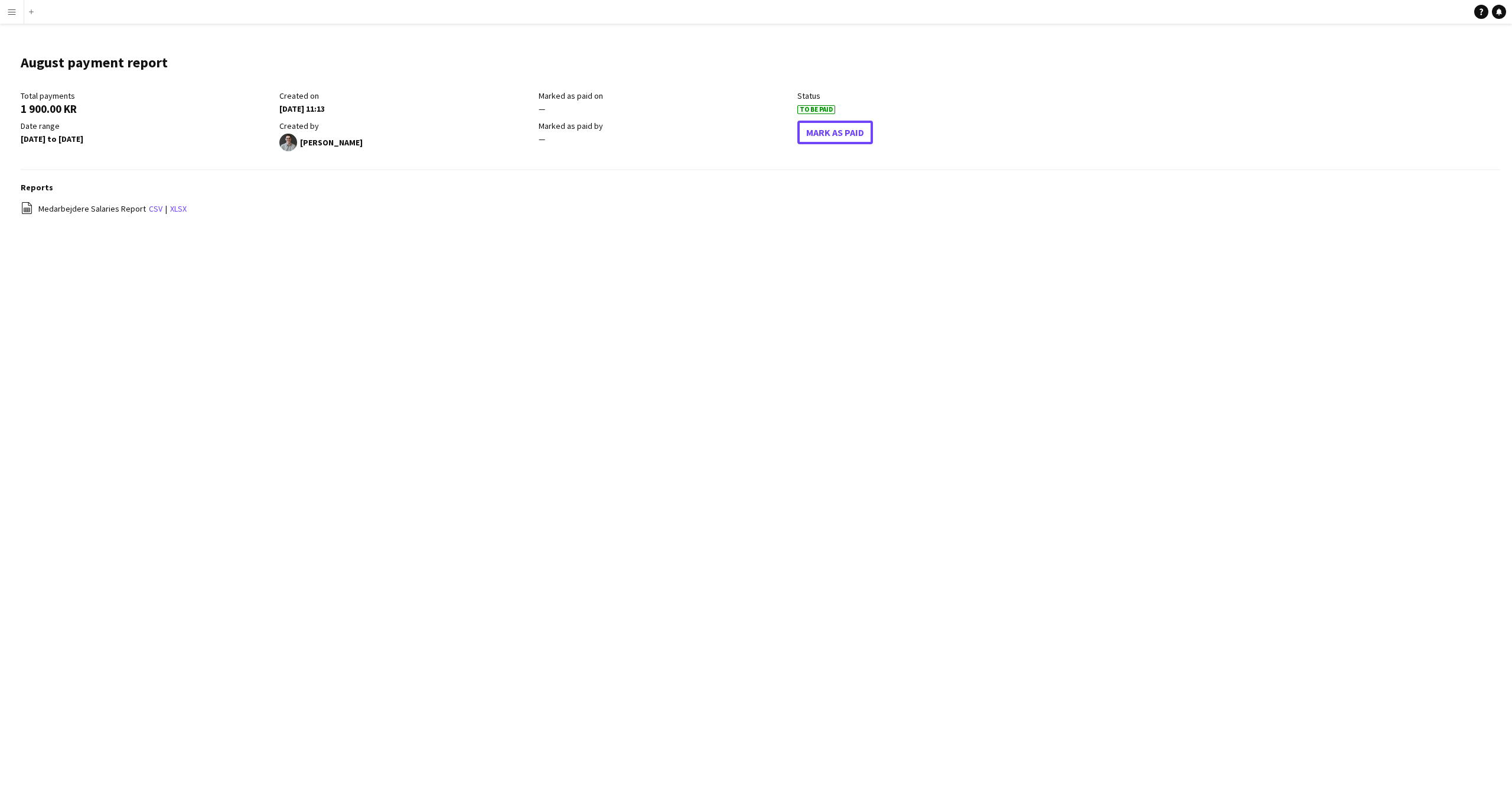
drag, startPoint x: 834, startPoint y: 128, endPoint x: 577, endPoint y: 149, distance: 257.9
click at [581, 151] on div "Total payments 1 900.00 KR Created on [DATE] 11:13 Marked as paid on — Status T…" at bounding box center [538, 123] width 1036 height 67
click at [153, 207] on link "csv" at bounding box center [156, 208] width 14 height 10
click at [838, 139] on button "Mark As Paid" at bounding box center [835, 132] width 76 height 23
click at [182, 255] on main "August payment report Edit this field Total payments 1 900.00 KR Created on [DA…" at bounding box center [756, 140] width 1512 height 234
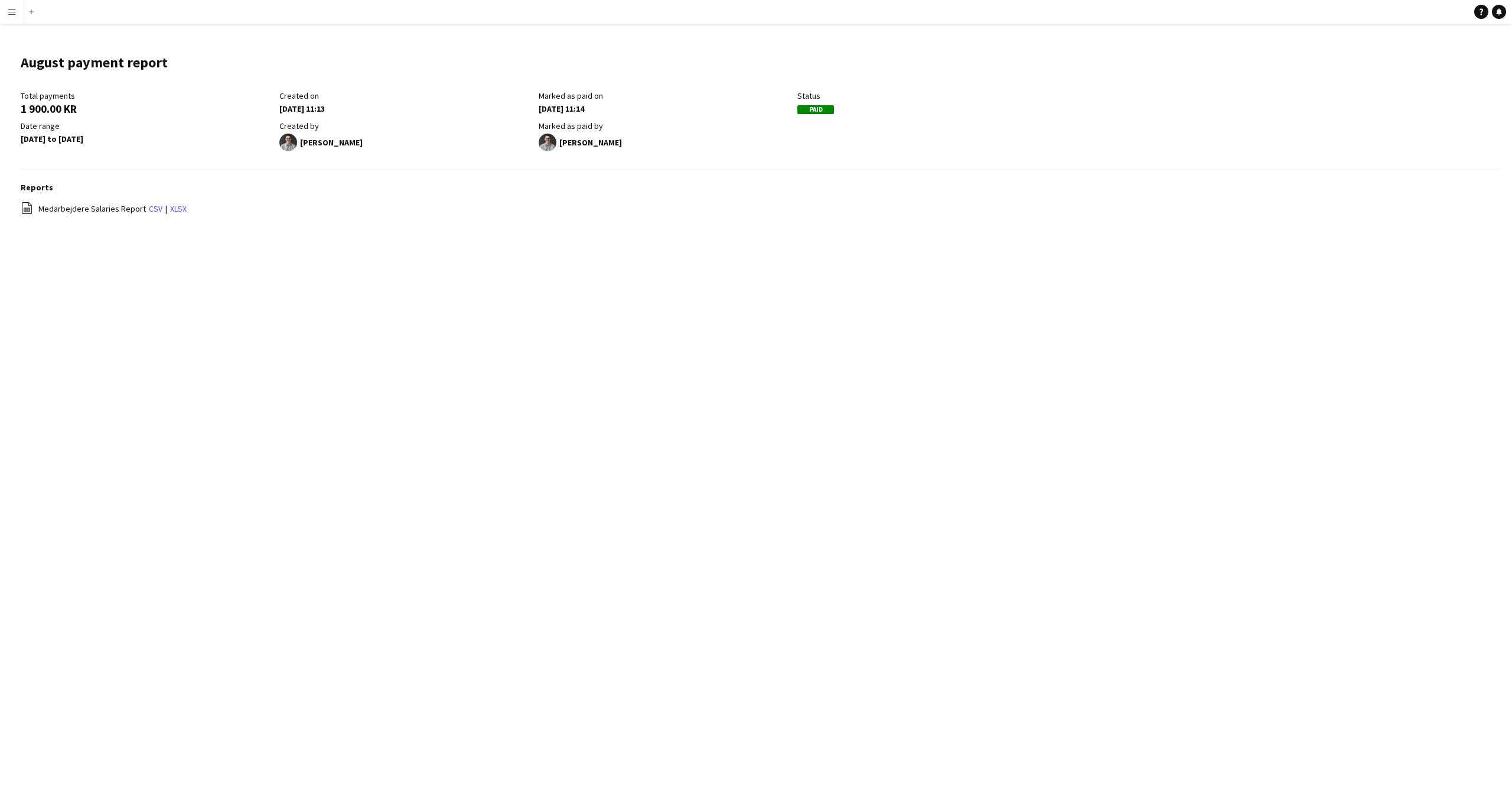
click at [16, 14] on app-icon "Menu" at bounding box center [12, 12] width 10 height 10
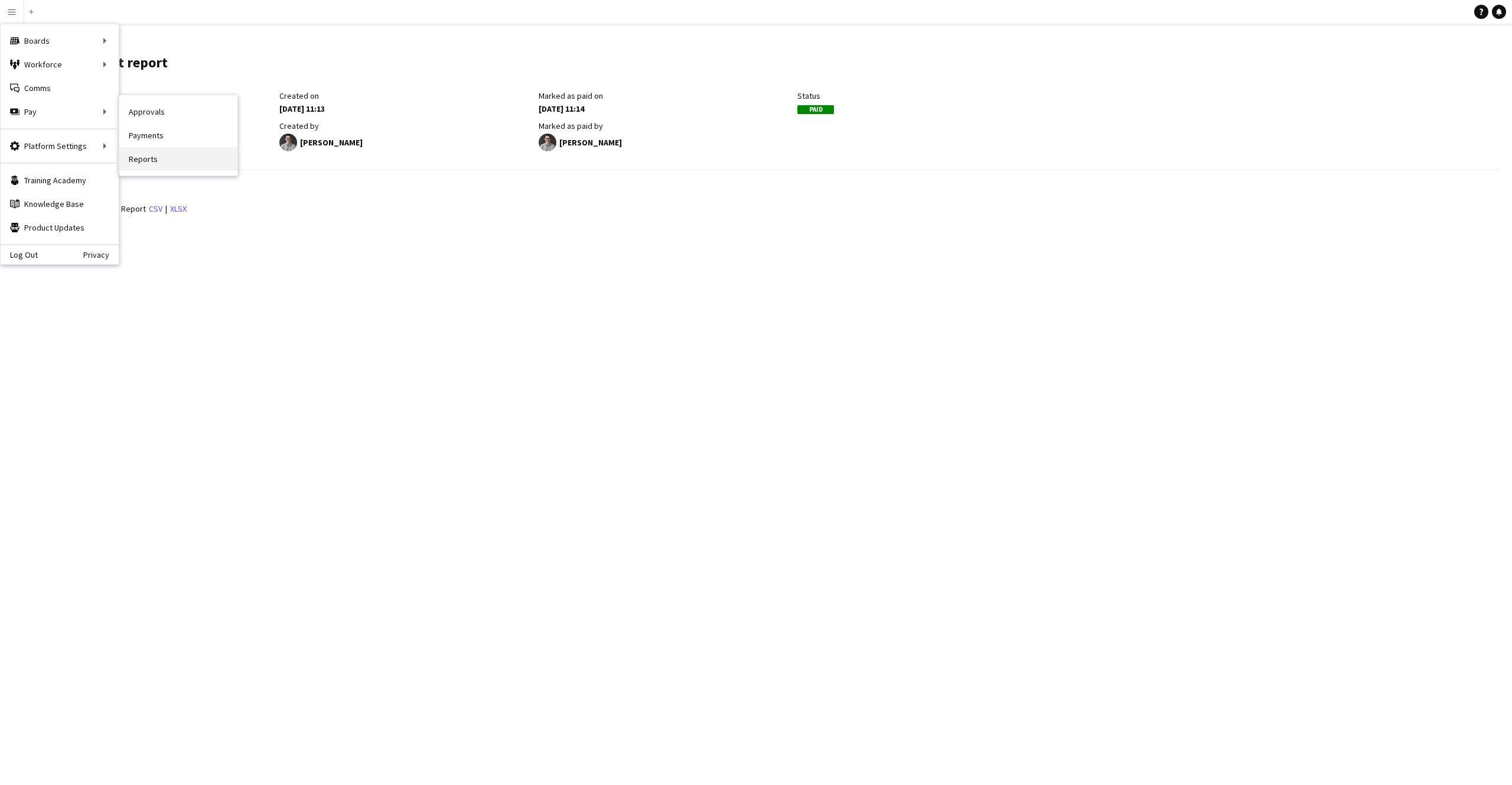
click at [154, 159] on link "Reports" at bounding box center [178, 159] width 118 height 23
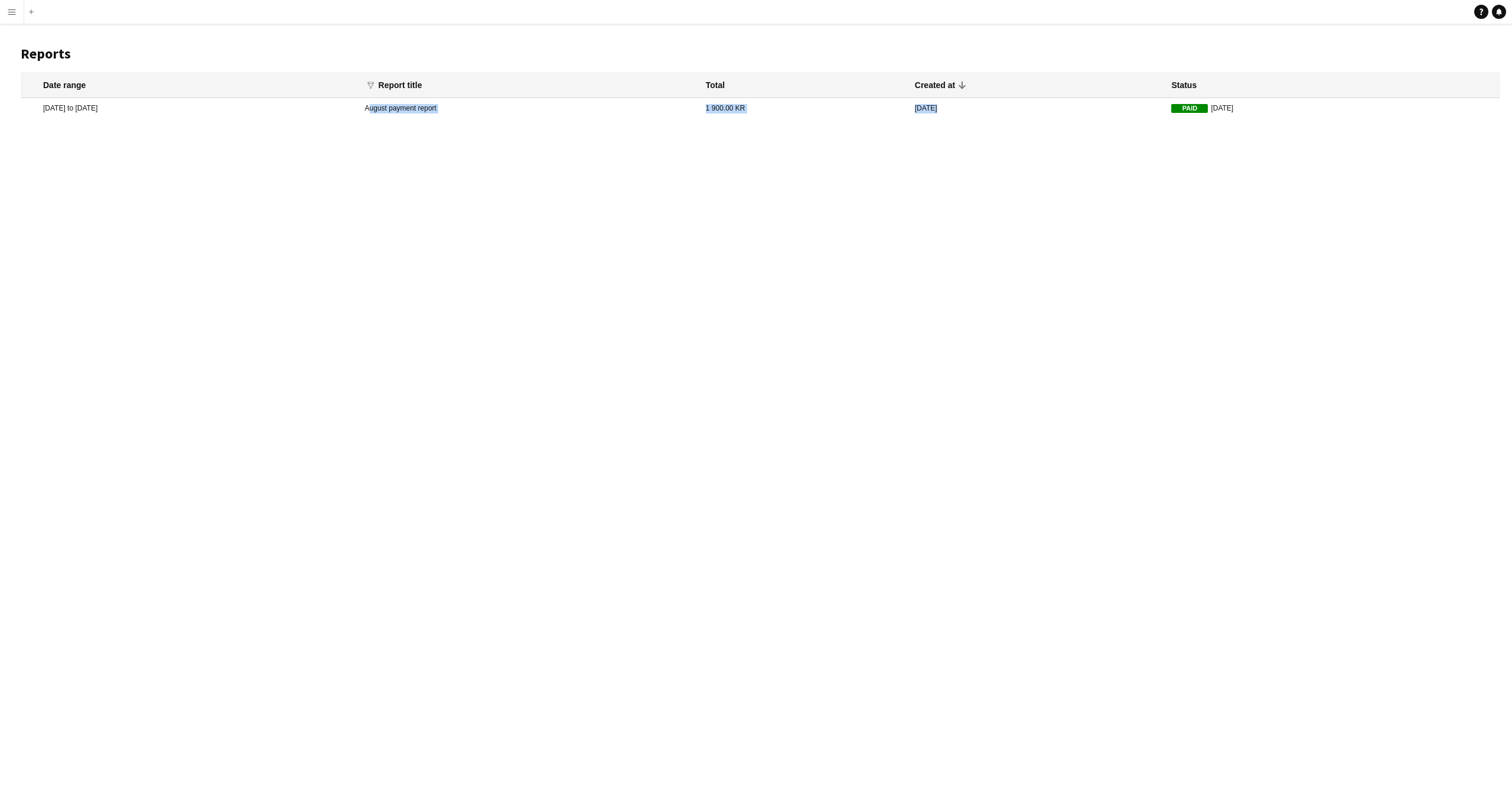
drag, startPoint x: 1140, startPoint y: 110, endPoint x: 564, endPoint y: 103, distance: 576.0
click at [564, 103] on mat-row "[DATE] to [DATE] August payment report 1 900.00 KR [DATE] Paid [DATE]" at bounding box center [760, 107] width 1480 height 20
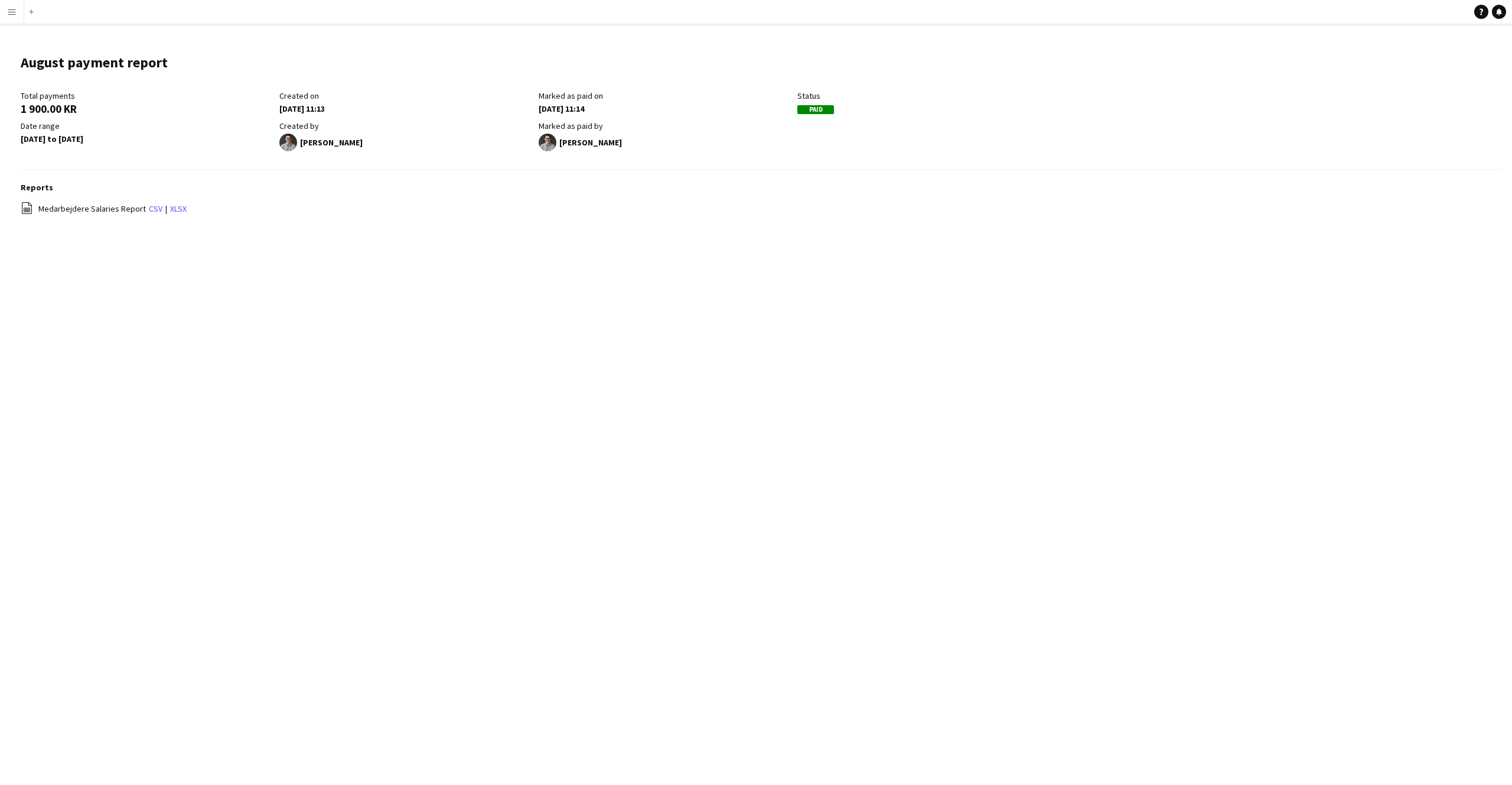
click at [347, 112] on div "[DATE] 11:13" at bounding box center [405, 108] width 253 height 10
click at [10, 7] on app-icon "Menu" at bounding box center [12, 12] width 10 height 10
click at [11, 8] on app-icon "Menu" at bounding box center [12, 12] width 10 height 10
click at [194, 246] on main "August payment report Edit this field Total payments 1 900.00 KR Created on [DA…" at bounding box center [756, 140] width 1512 height 234
click at [10, 5] on button "Menu" at bounding box center [12, 12] width 23 height 23
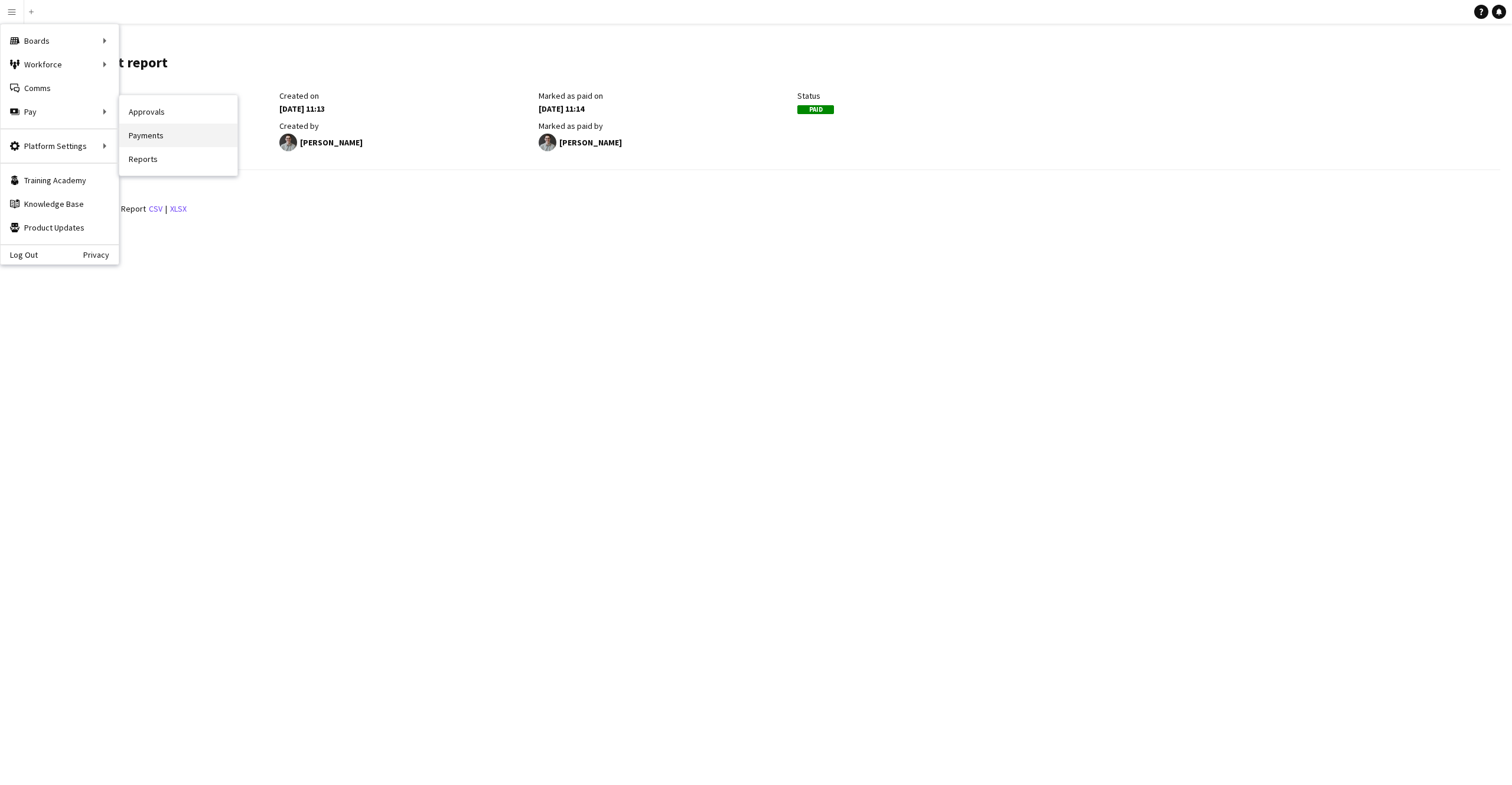
click at [156, 139] on link "Payments" at bounding box center [178, 135] width 118 height 23
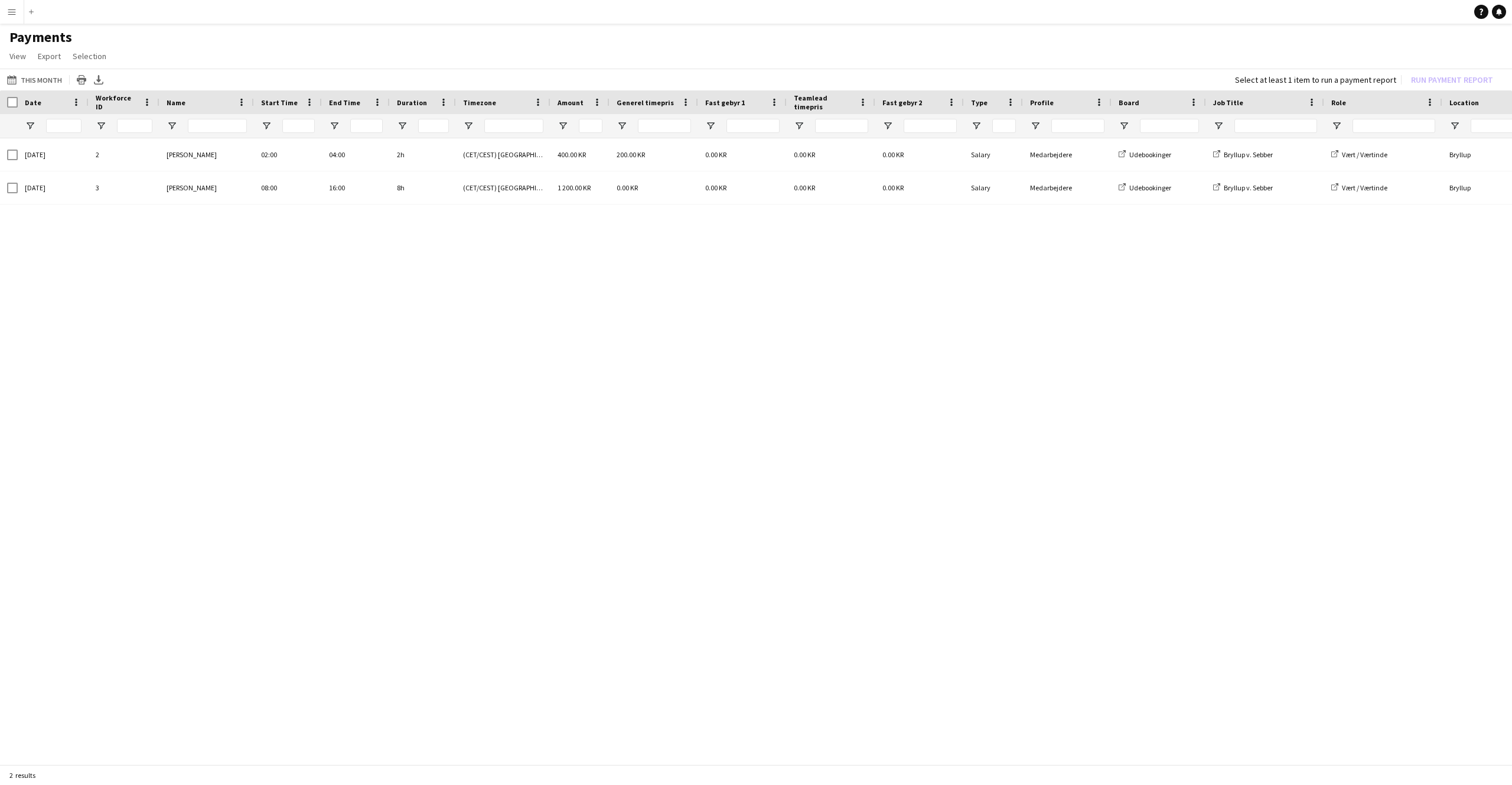
click at [181, 255] on div "[DATE] 2 [PERSON_NAME] 02:00 04:00 2h (CET/CEST) [GEOGRAPHIC_DATA] 400.00 KR 20…" at bounding box center [756, 448] width 1512 height 619
click at [100, 81] on icon "Export XLSX" at bounding box center [98, 80] width 10 height 10
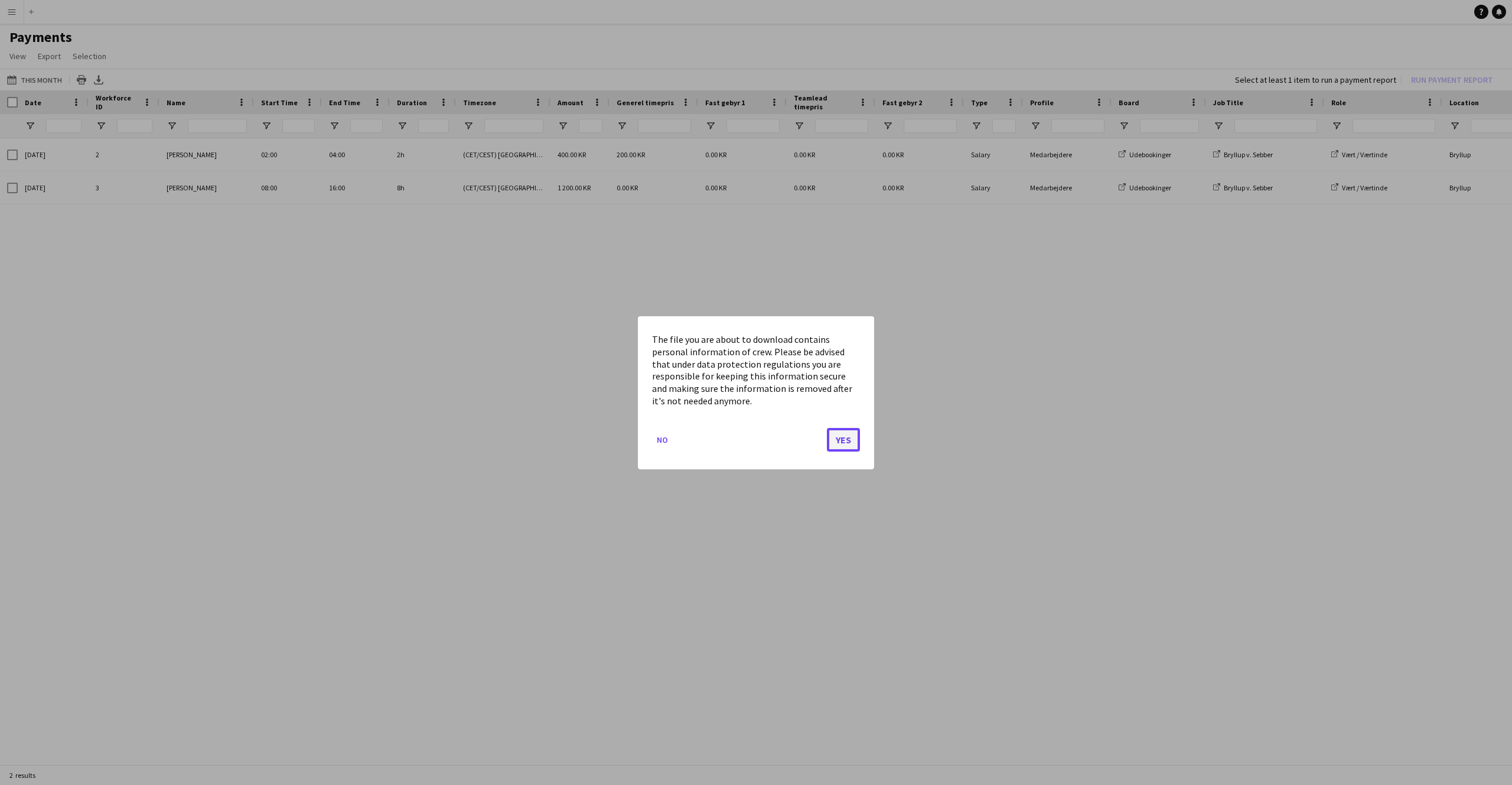
click at [842, 440] on button "Yes" at bounding box center [844, 439] width 33 height 23
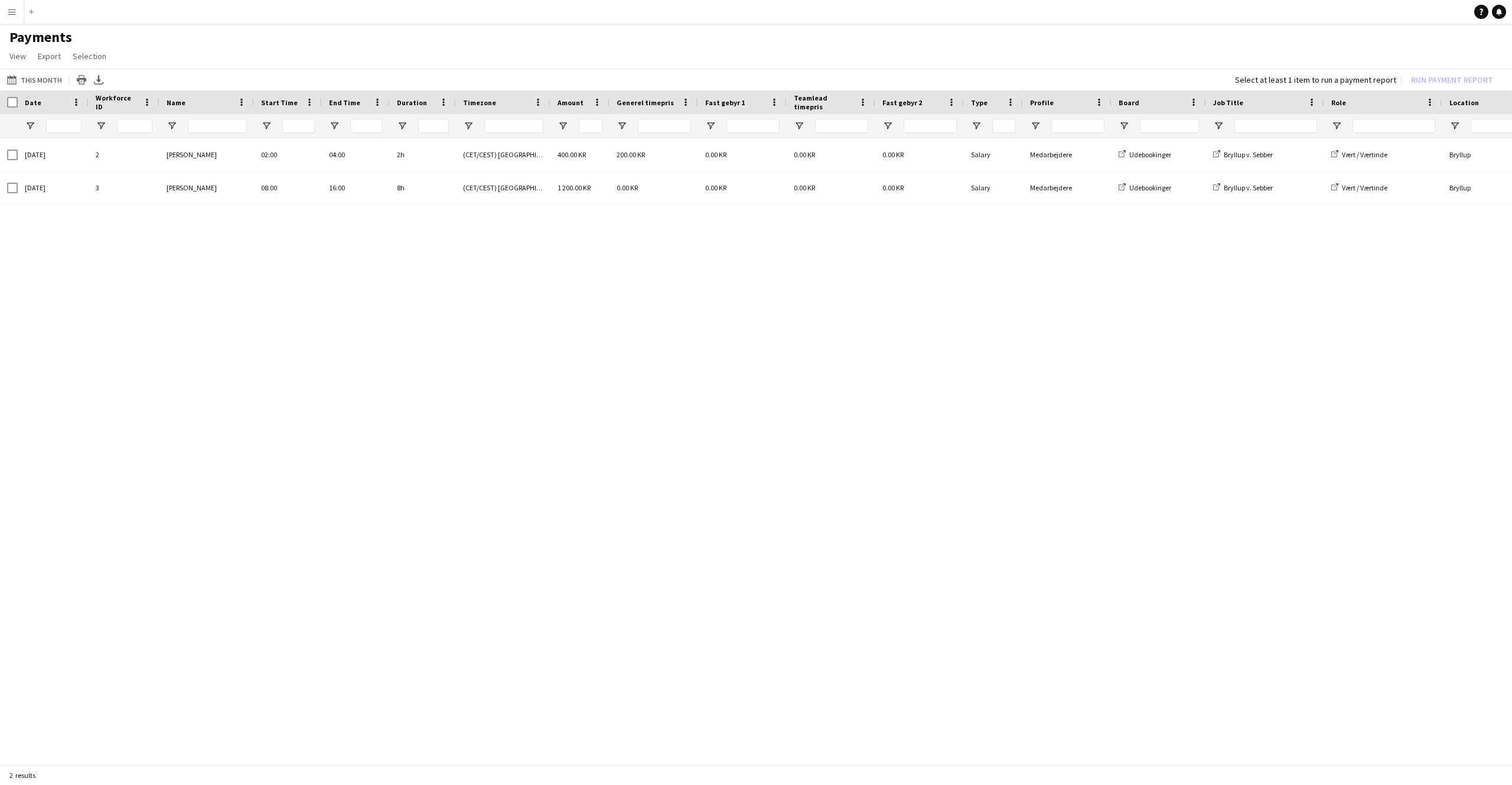
click at [1245, 10] on app-navbar "Menu Boards Boards Boards All jobs Status Workforce Workforce My Workforce Recr…" at bounding box center [756, 12] width 1512 height 23
click at [978, 622] on div "[DATE] 2 [PERSON_NAME] 02:00 04:00 2h (CET/CEST) [GEOGRAPHIC_DATA] 400.00 KR 20…" at bounding box center [756, 448] width 1512 height 619
click at [493, 477] on div "[DATE] 2 [PERSON_NAME] 02:00 04:00 2h (CET/CEST) [GEOGRAPHIC_DATA] 400.00 KR 20…" at bounding box center [756, 448] width 1512 height 619
click at [17, 15] on button "Menu" at bounding box center [12, 12] width 23 height 23
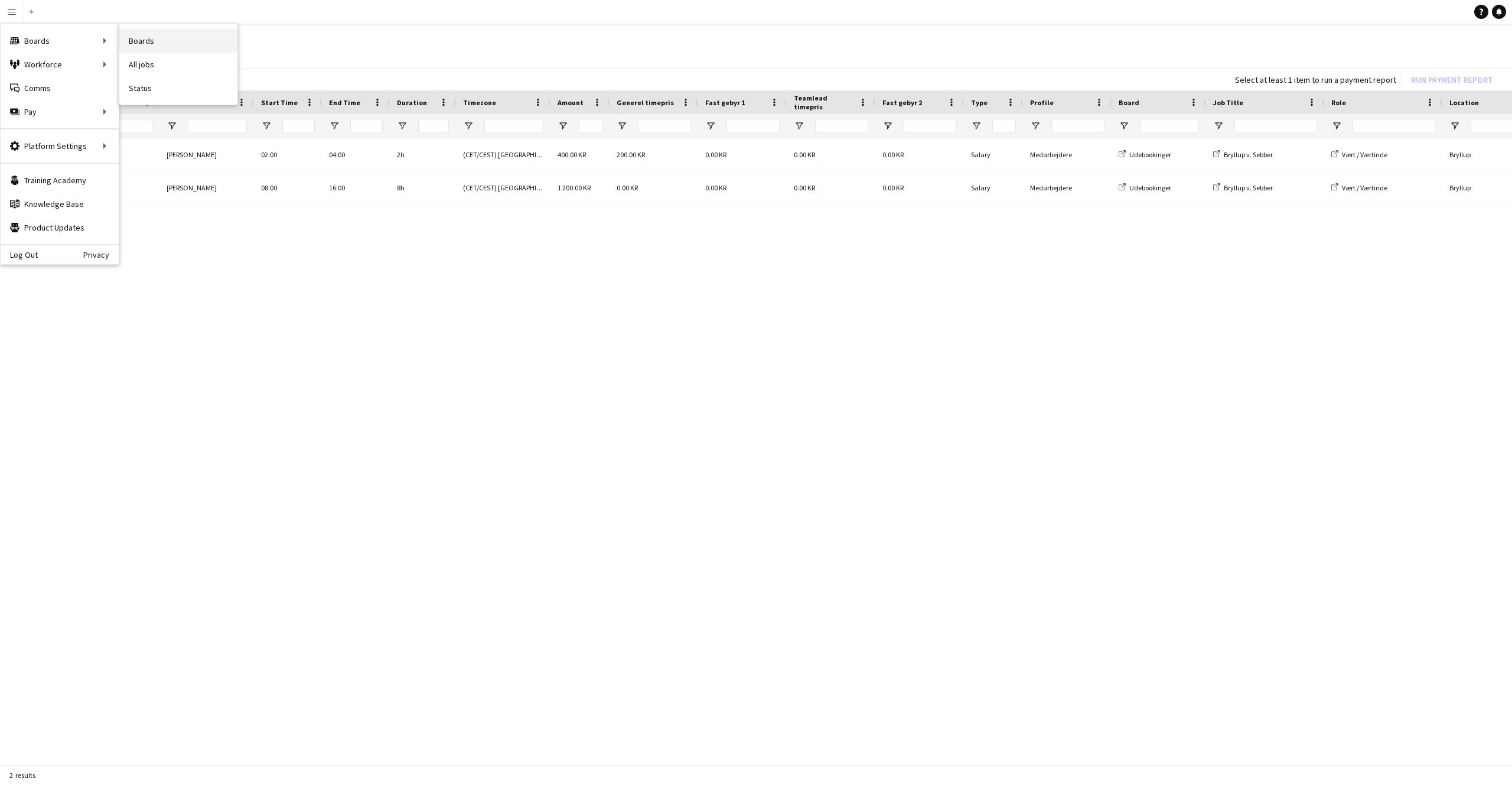
click at [156, 39] on link "Boards" at bounding box center [178, 41] width 118 height 23
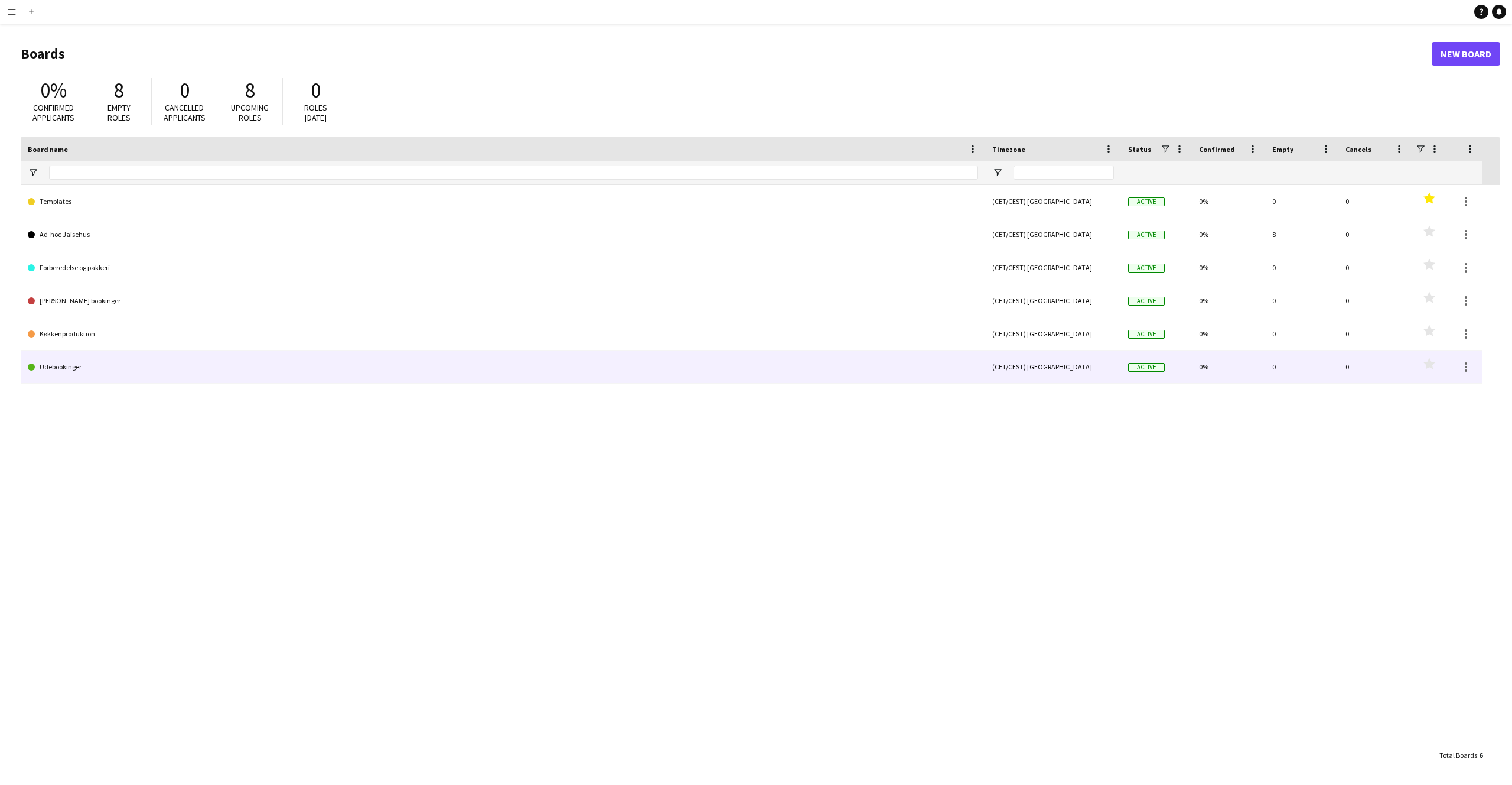
click at [62, 366] on link "Udebookinger" at bounding box center [502, 367] width 950 height 33
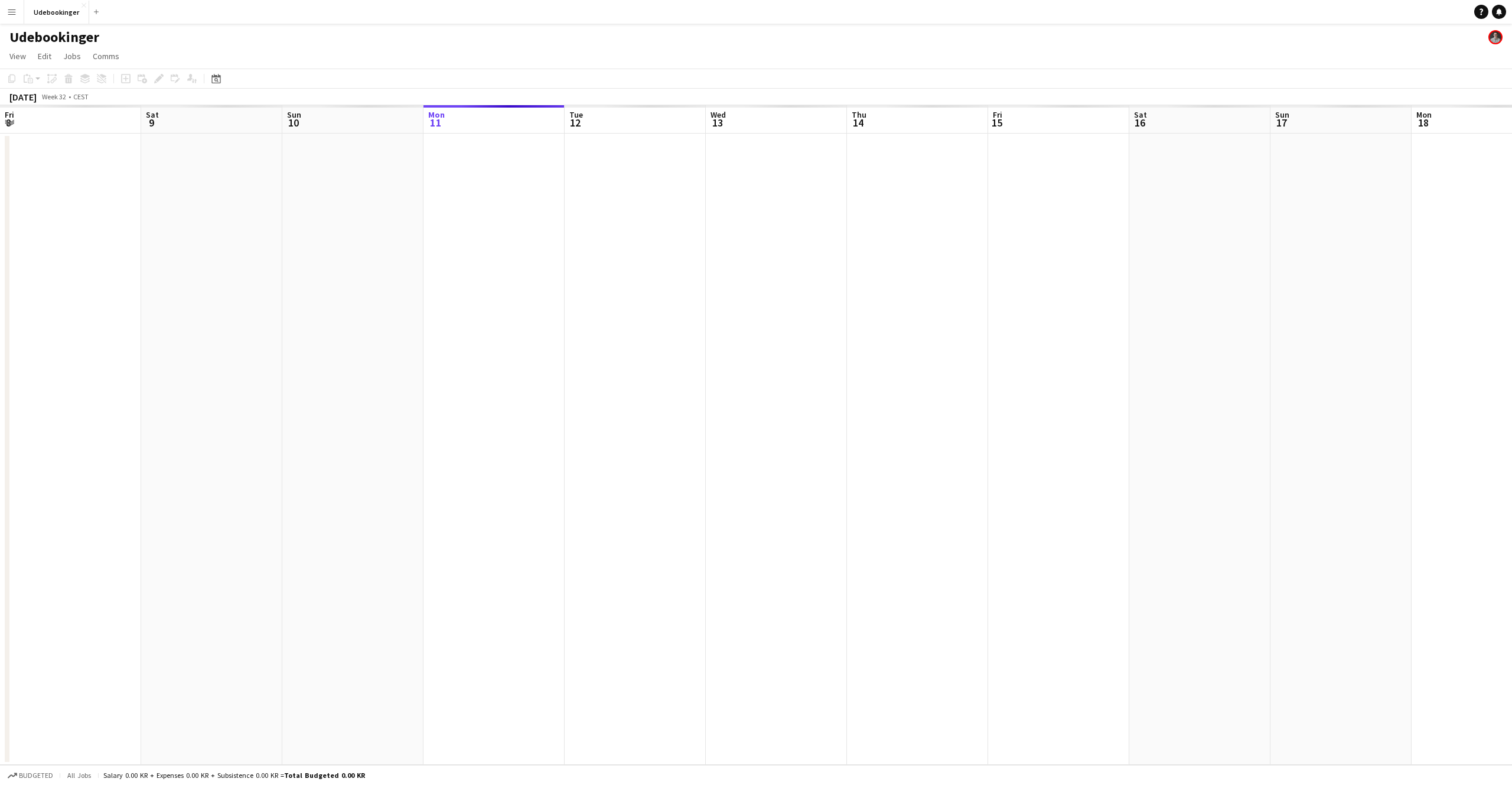
scroll to position [0, 282]
click at [10, 22] on button "Menu" at bounding box center [12, 12] width 23 height 23
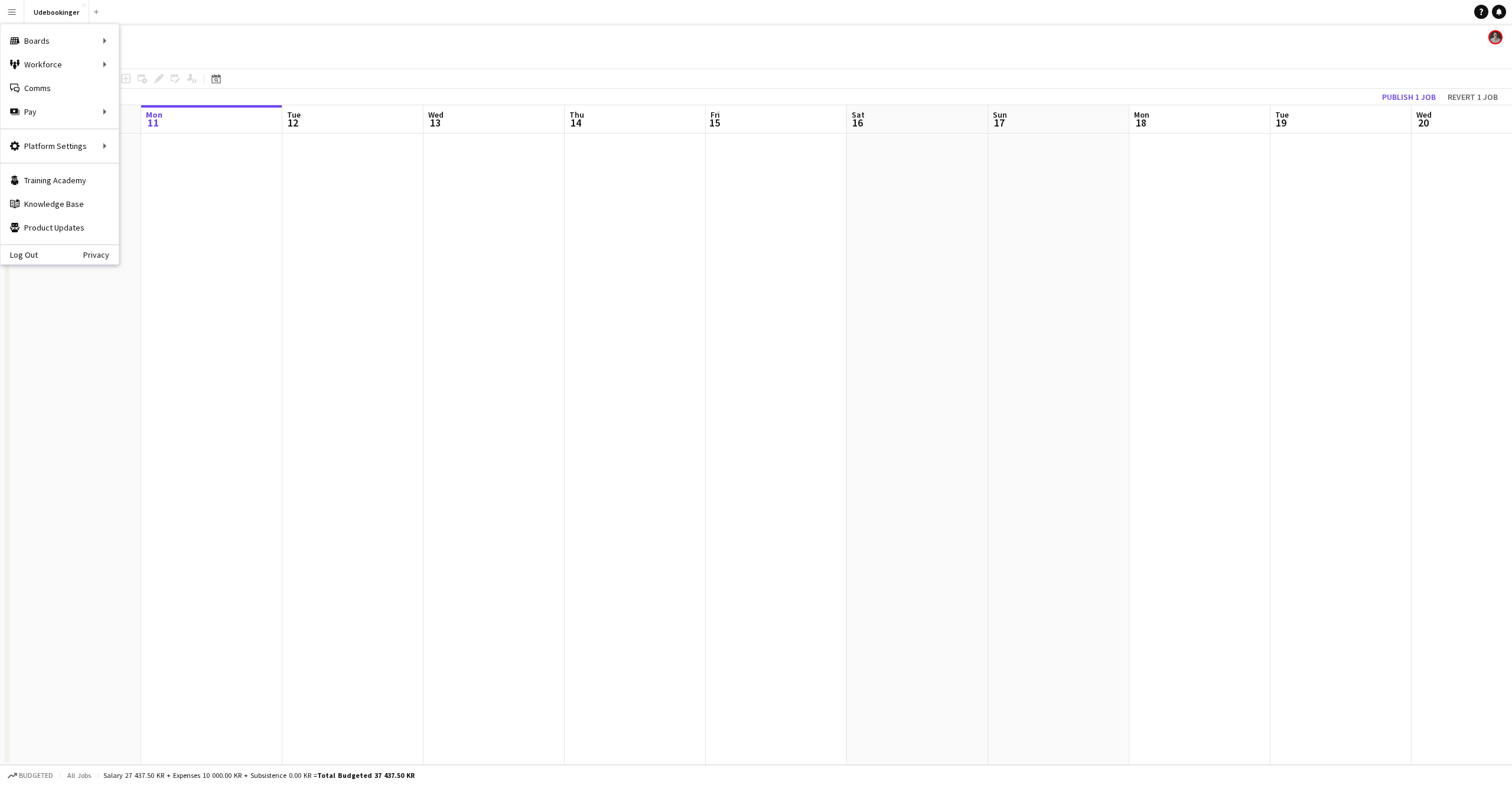
click at [334, 50] on app-page-menu "View Day view expanded Day view collapsed Month view Date picker Jump to [DATE]…" at bounding box center [756, 57] width 1512 height 23
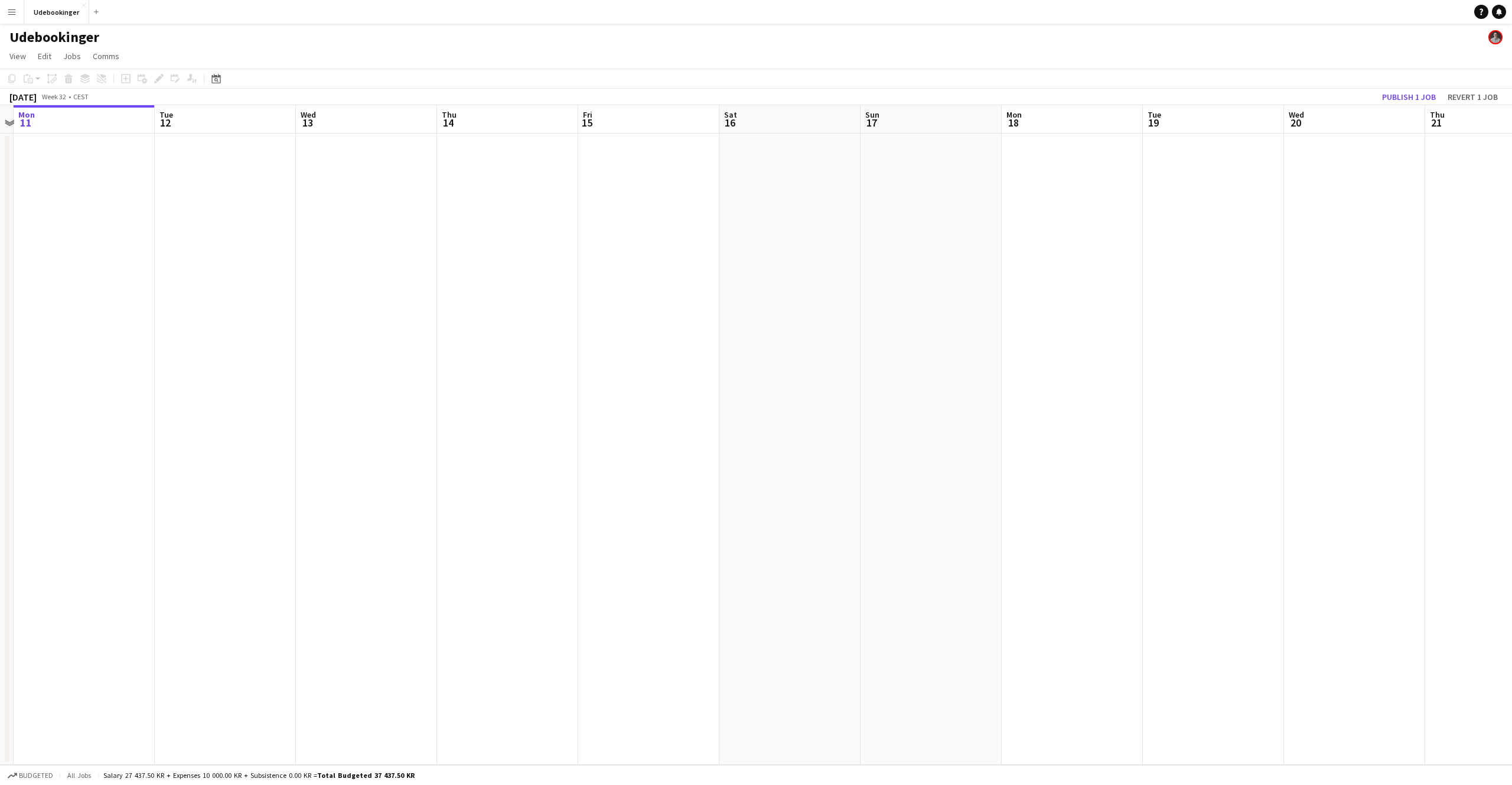
drag, startPoint x: 148, startPoint y: 114, endPoint x: 6, endPoint y: 145, distance: 145.3
click at [6, 145] on div "Fri 8 Sat 9 Sun 10 Mon 11 Tue 12 Wed 13 Thu 14 Fri 15 Sat 16 Sun 17 Mon 18 Tue …" at bounding box center [756, 435] width 1512 height 660
drag, startPoint x: 86, startPoint y: 170, endPoint x: 365, endPoint y: 174, distance: 279.0
click at [365, 174] on app-calendar-viewport "Wed 6 Thu 7 Fri 8 Sat 9 Sun 10 Mon 11 Tue 12 Wed 13 Thu 14 Fri 15 Sat 16 Sun 17…" at bounding box center [756, 435] width 1512 height 660
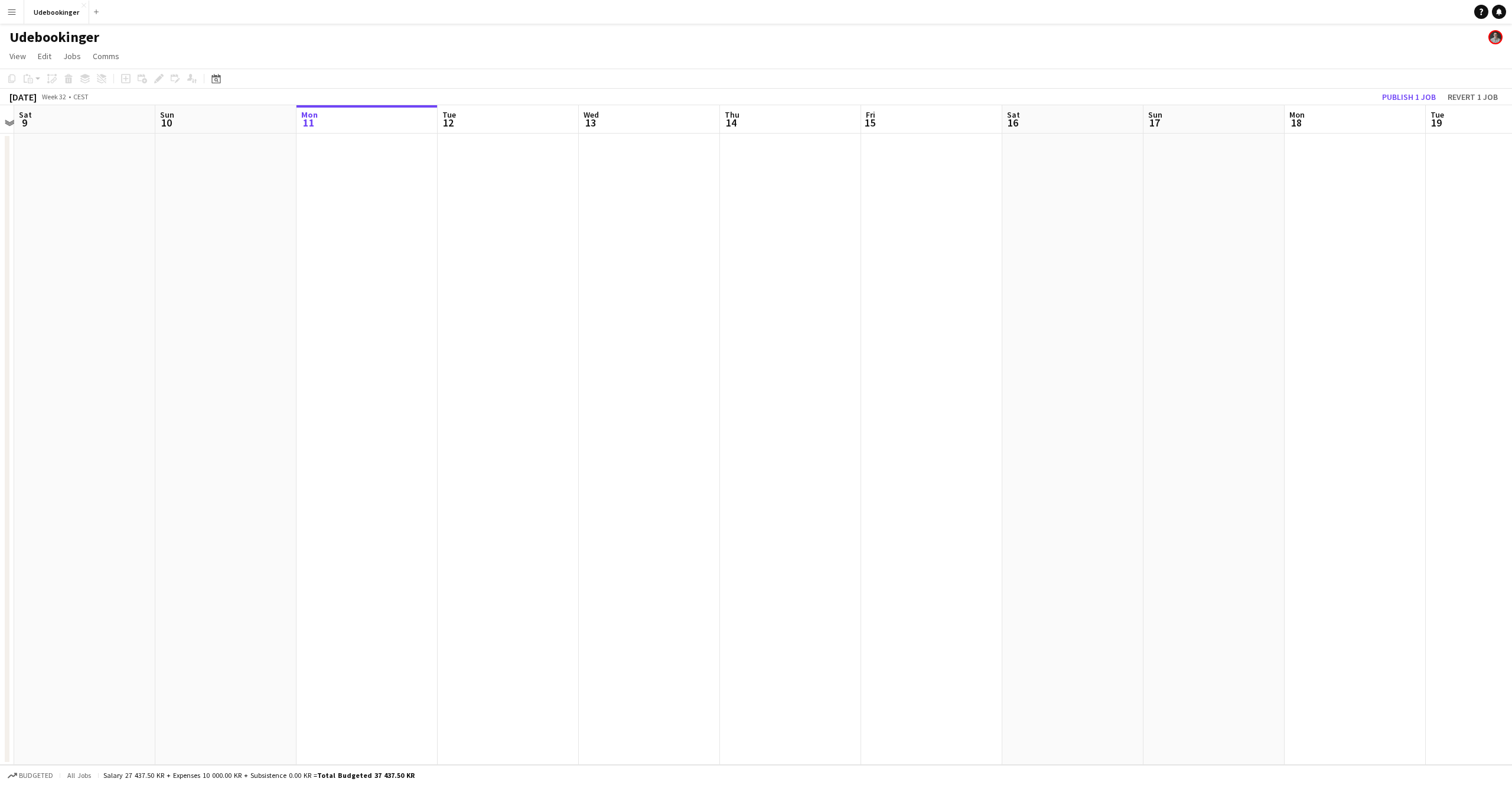
click at [610, 327] on app-date-cell at bounding box center [649, 449] width 141 height 631
